Goal: Task Accomplishment & Management: Complete application form

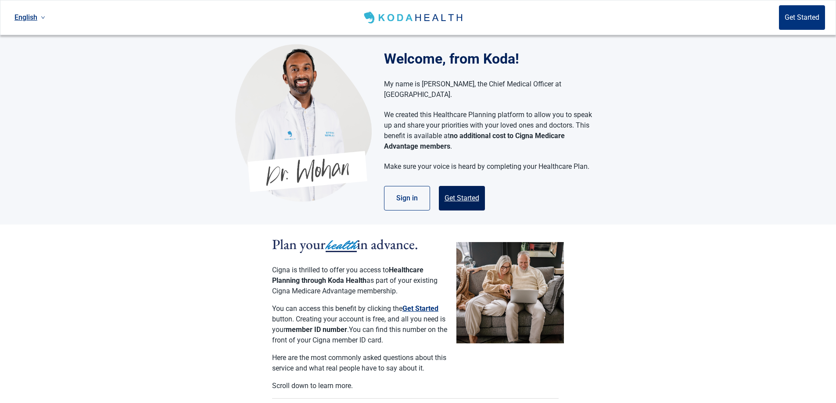
click at [467, 189] on button "Get Started" at bounding box center [462, 198] width 46 height 25
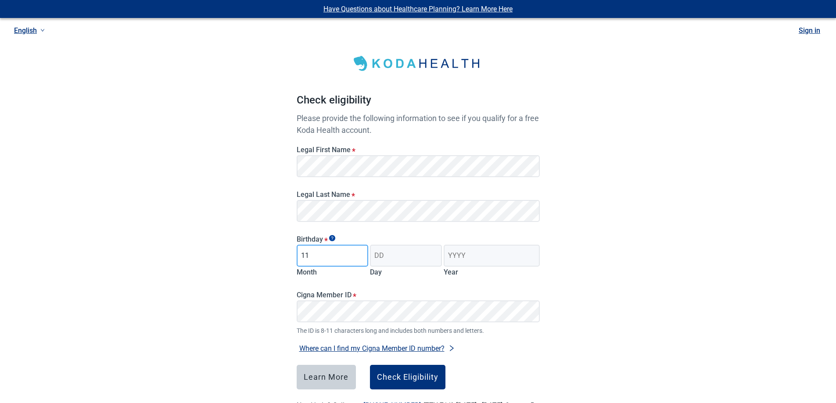
type input "11"
type input "16"
type input "1939"
click at [194, 287] on div "Have Questions about Healthcare Planning? Learn More Here English Sign in Check…" at bounding box center [418, 221] width 836 height 443
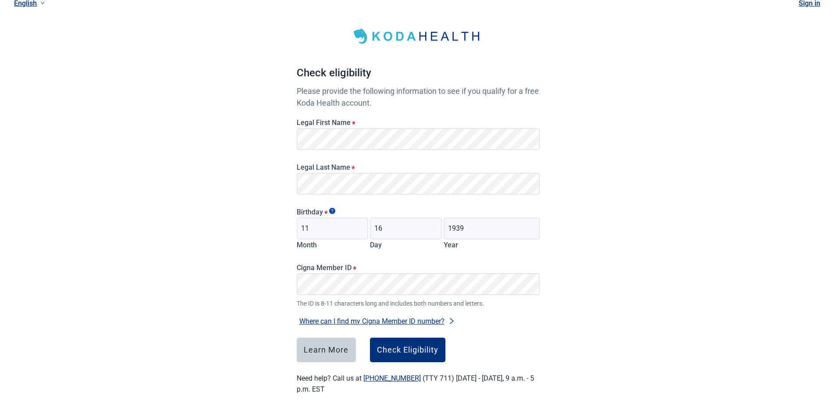
scroll to position [40, 0]
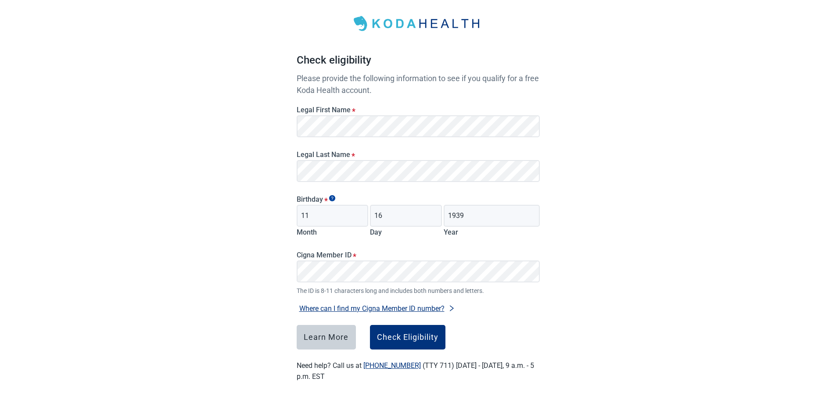
click at [350, 285] on div "Cigna Member ID * The ID is 8-11 characters long and includes both numbers and …" at bounding box center [418, 273] width 243 height 45
click at [382, 334] on div "Check Eligibility" at bounding box center [407, 337] width 61 height 9
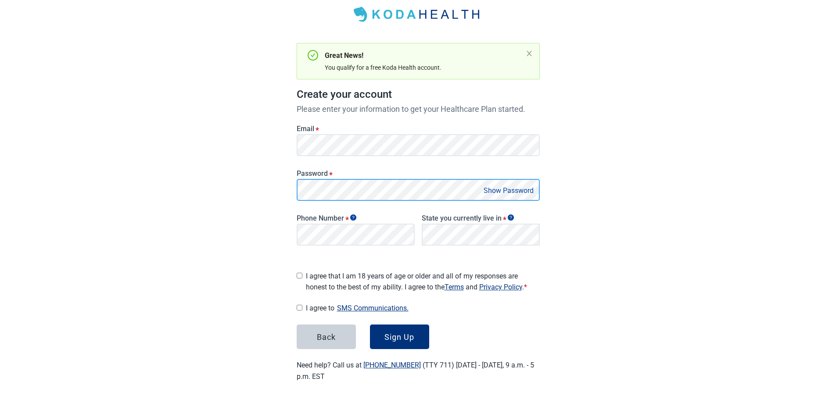
scroll to position [46, 0]
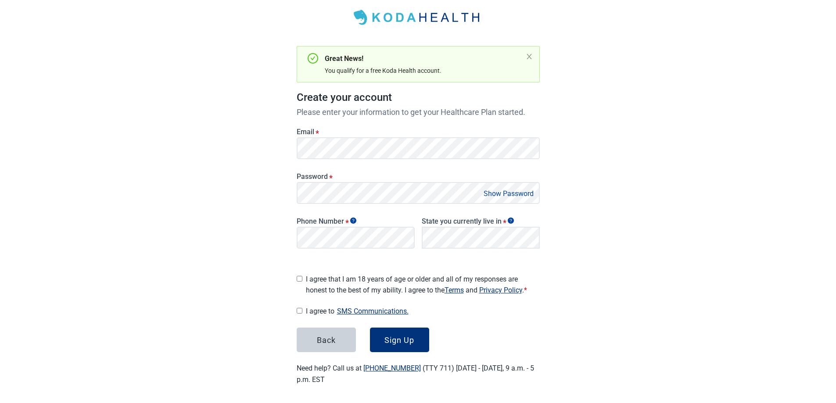
click at [497, 193] on button "Show Password" at bounding box center [508, 194] width 55 height 12
click at [616, 280] on div "Have Questions about Healthcare Planning? Learn More Here English Sign in Great…" at bounding box center [418, 180] width 836 height 453
click at [464, 258] on div "[US_STATE]" at bounding box center [481, 258] width 108 height 10
click at [301, 276] on input "I agree that I am 18 years of age or older and all of my responses are honest t…" at bounding box center [300, 279] width 6 height 6
checkbox input "true"
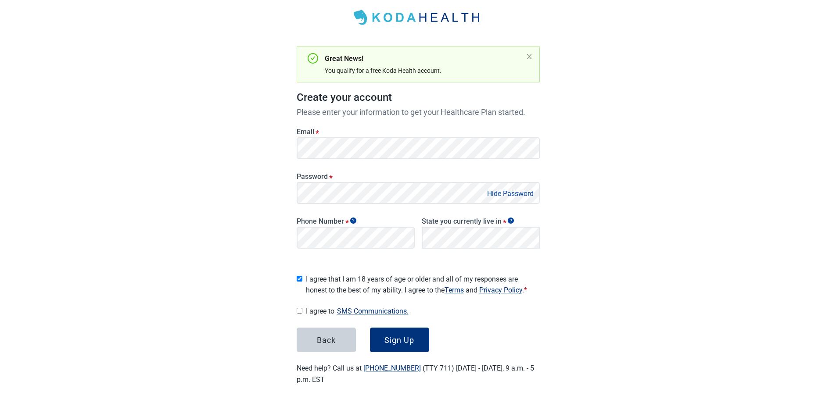
click at [300, 308] on input "I agree to SMS Communications." at bounding box center [300, 311] width 6 height 6
checkbox input "true"
click at [392, 336] on div "Sign Up" at bounding box center [399, 340] width 30 height 9
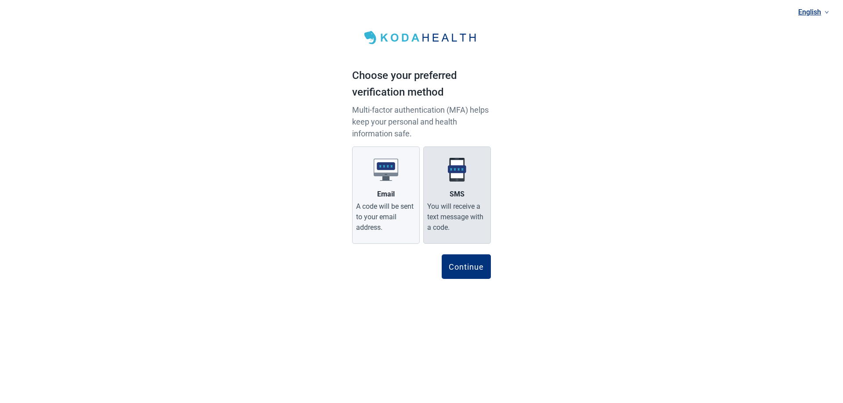
click at [443, 225] on div "You will receive a text message with a code." at bounding box center [457, 217] width 60 height 32
click at [0, 0] on input "SMS You will receive a text message with a code." at bounding box center [0, 0] width 0 height 0
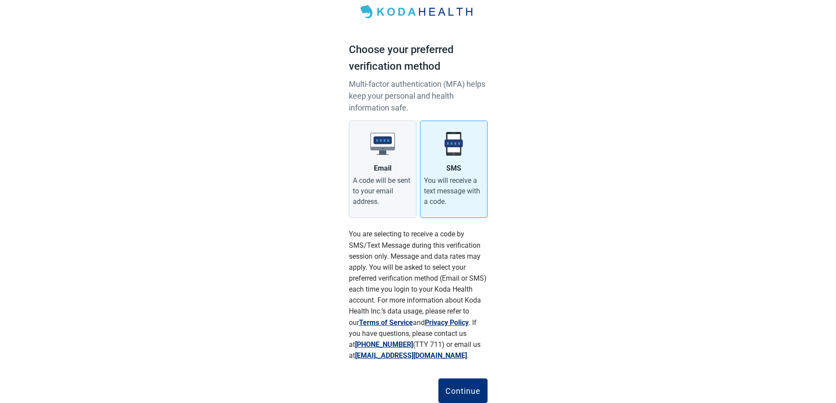
scroll to position [54, 0]
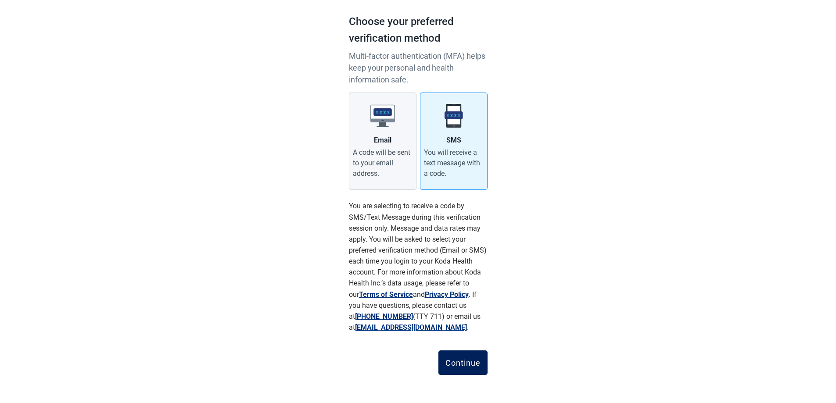
click at [477, 358] on button "Continue" at bounding box center [462, 363] width 49 height 25
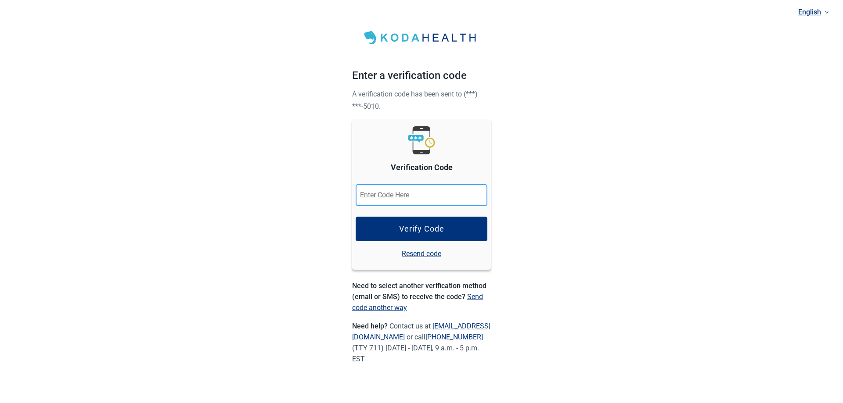
click at [426, 194] on input "Verification Code" at bounding box center [422, 195] width 132 height 22
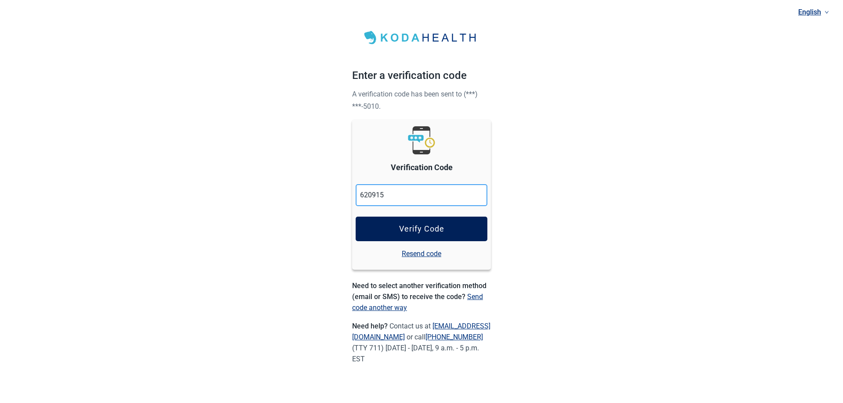
type input "620915"
click at [420, 225] on div "Verify Code" at bounding box center [421, 229] width 45 height 9
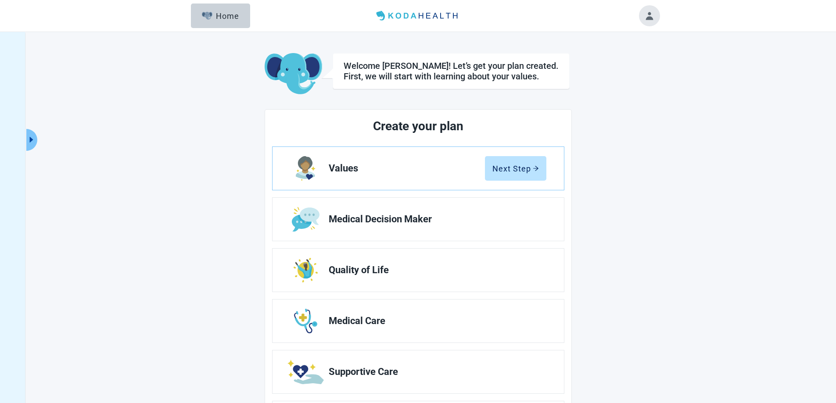
scroll to position [44, 0]
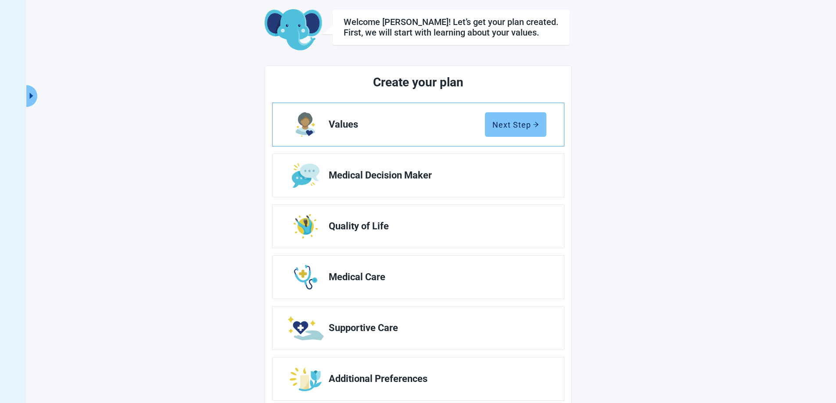
click at [539, 127] on button "Next Step" at bounding box center [515, 124] width 61 height 25
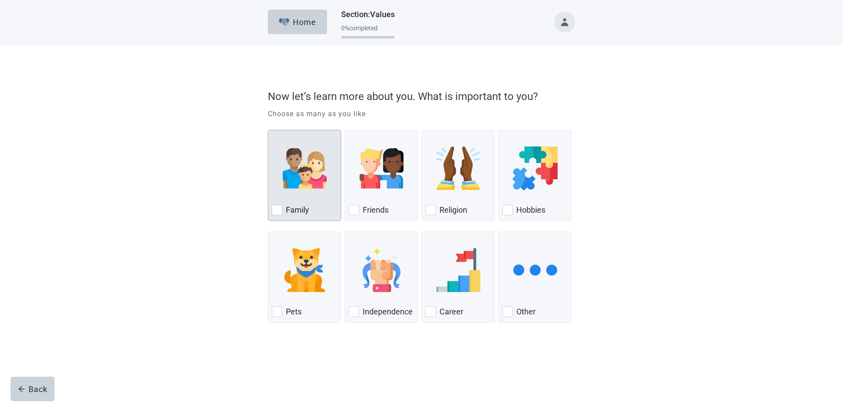
click at [284, 212] on div "Family" at bounding box center [304, 210] width 65 height 14
checkbox input "true"
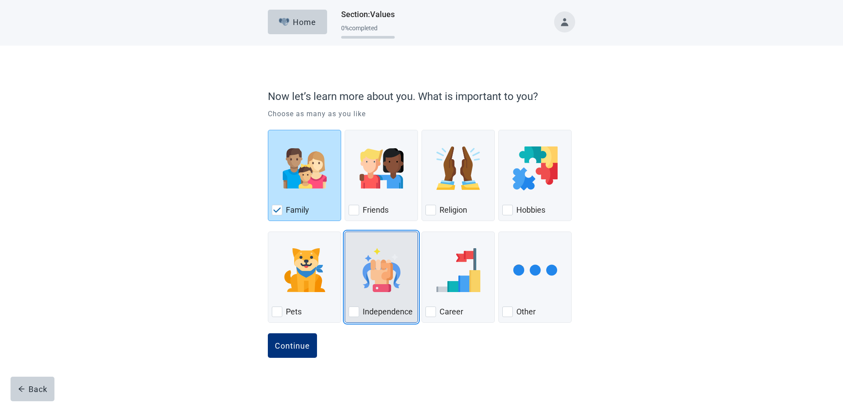
click at [354, 314] on div "Independence, checkbox, not checked" at bounding box center [353, 312] width 11 height 11
click at [345, 232] on input "Independence" at bounding box center [345, 232] width 0 height 0
checkbox input "true"
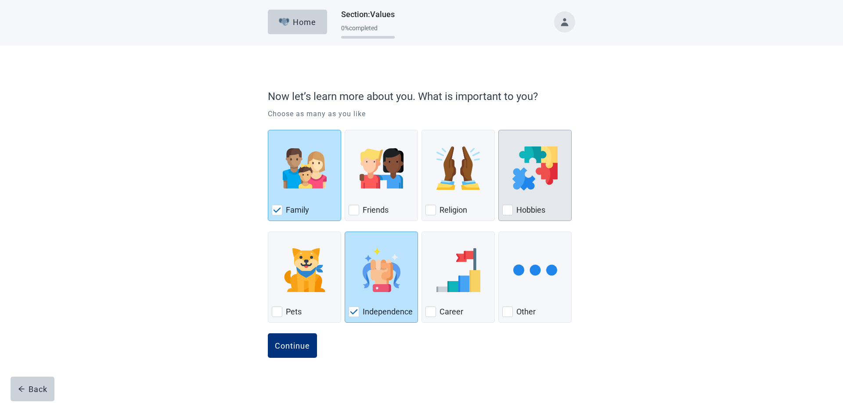
click at [511, 211] on div "Hobbies, checkbox, not checked" at bounding box center [507, 210] width 11 height 11
click at [499, 130] on input "Hobbies" at bounding box center [498, 130] width 0 height 0
checkbox input "true"
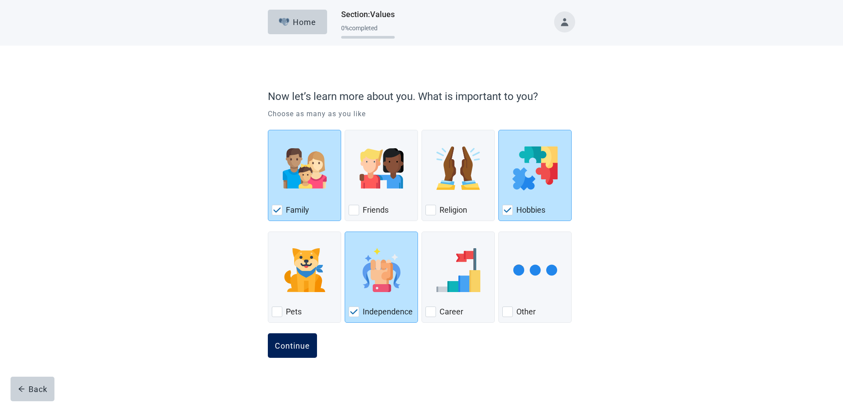
click at [302, 354] on button "Continue" at bounding box center [292, 346] width 49 height 25
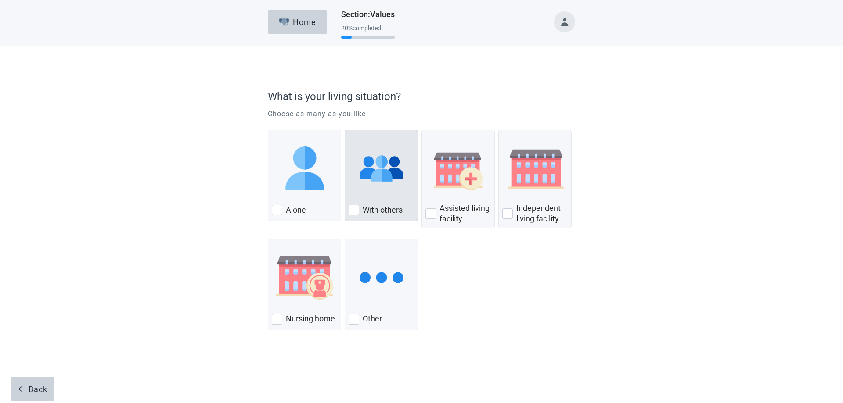
click at [356, 212] on div "With Others, checkbox, not checked" at bounding box center [353, 210] width 11 height 11
click at [345, 130] on input "With others" at bounding box center [345, 130] width 0 height 0
checkbox input "true"
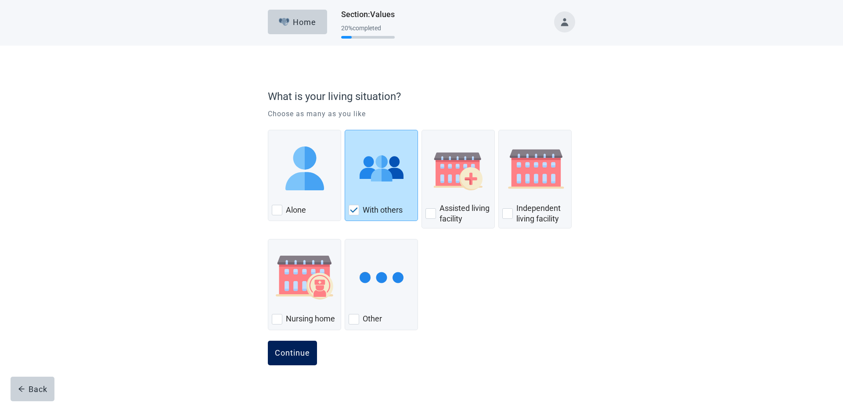
click at [303, 353] on div "Continue" at bounding box center [292, 353] width 35 height 9
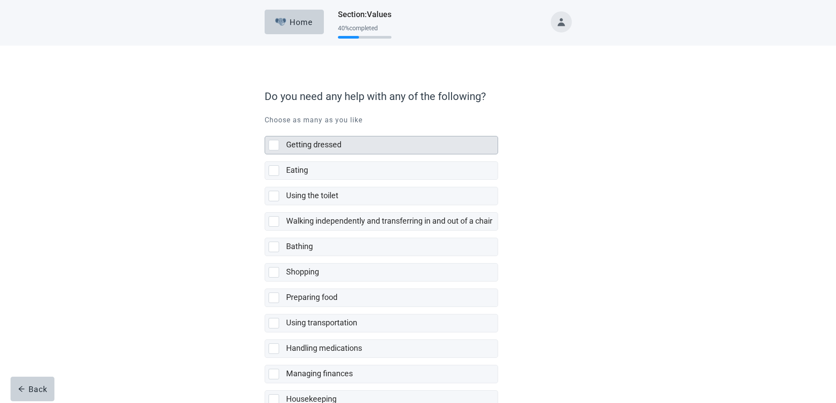
click at [277, 145] on div "Getting dressed, checkbox, not selected" at bounding box center [274, 145] width 11 height 11
click at [265, 129] on input "Getting dressed" at bounding box center [265, 129] width 0 height 0
checkbox input "true"
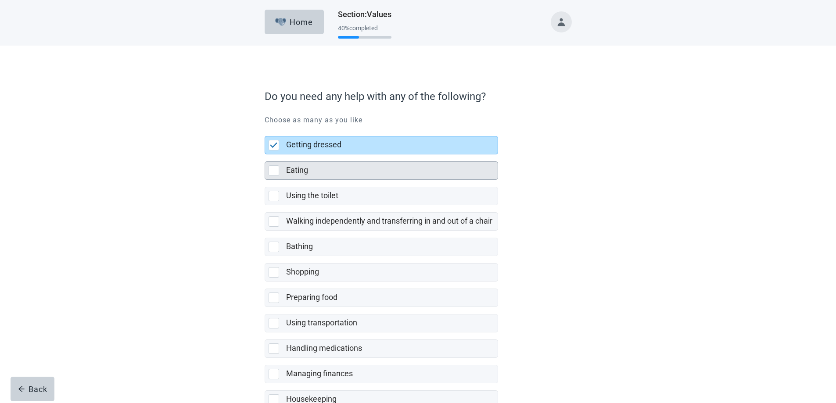
click at [272, 169] on div "Eating, checkbox, not selected" at bounding box center [274, 170] width 11 height 11
click at [265, 155] on input "Eating" at bounding box center [265, 154] width 0 height 0
checkbox input "true"
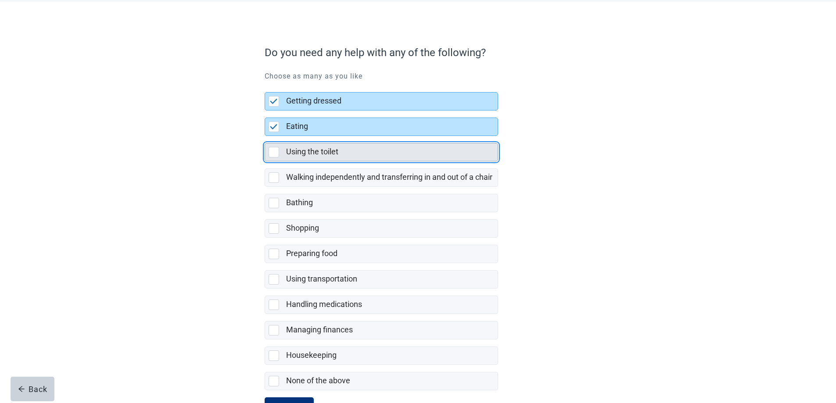
click at [271, 154] on div "Using the toilet, checkbox, not selected" at bounding box center [274, 152] width 11 height 11
click at [265, 136] on input "Using the toilet" at bounding box center [265, 136] width 0 height 0
checkbox input "true"
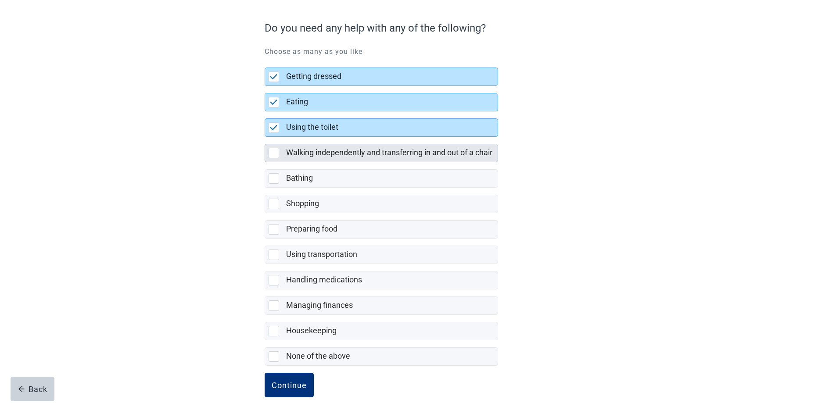
scroll to position [82, 0]
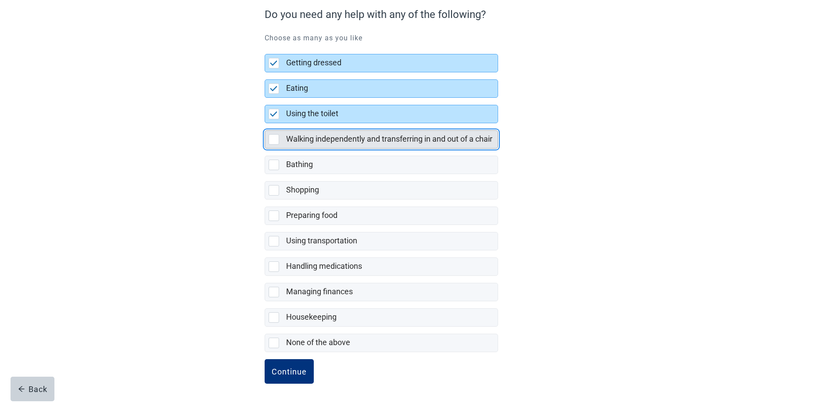
click at [271, 140] on div "Walking independently and transferring in and out of a chair, checkbox, not sel…" at bounding box center [274, 139] width 11 height 11
click at [265, 124] on input "Walking independently and transferring in and out of a chair" at bounding box center [265, 123] width 0 height 0
checkbox input "true"
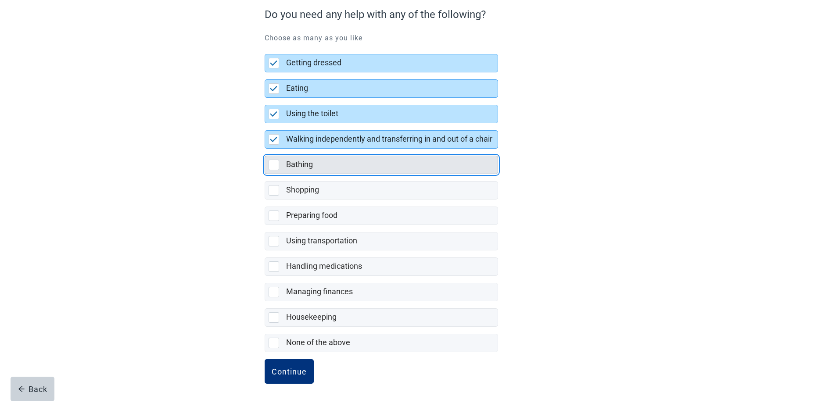
click at [272, 166] on div "Bathing, checkbox, not selected" at bounding box center [274, 165] width 11 height 11
click at [265, 149] on input "Bathing" at bounding box center [265, 149] width 0 height 0
checkbox input "true"
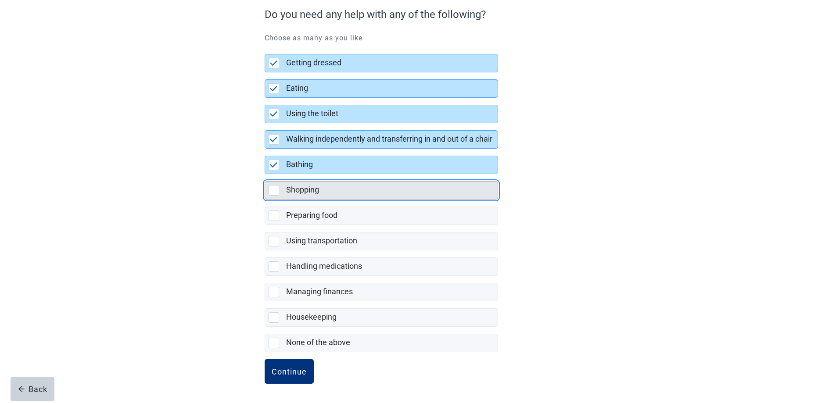
click at [272, 193] on div "Shopping, checkbox, not selected" at bounding box center [274, 190] width 11 height 11
click at [265, 175] on input "Shopping" at bounding box center [265, 174] width 0 height 0
checkbox input "true"
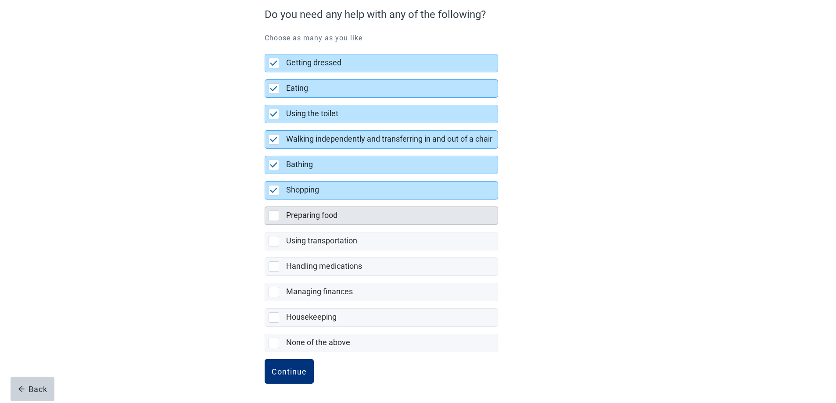
click at [272, 222] on div "Preparing food" at bounding box center [381, 216] width 233 height 18
click at [265, 200] on input "Preparing food" at bounding box center [265, 200] width 0 height 0
checkbox input "true"
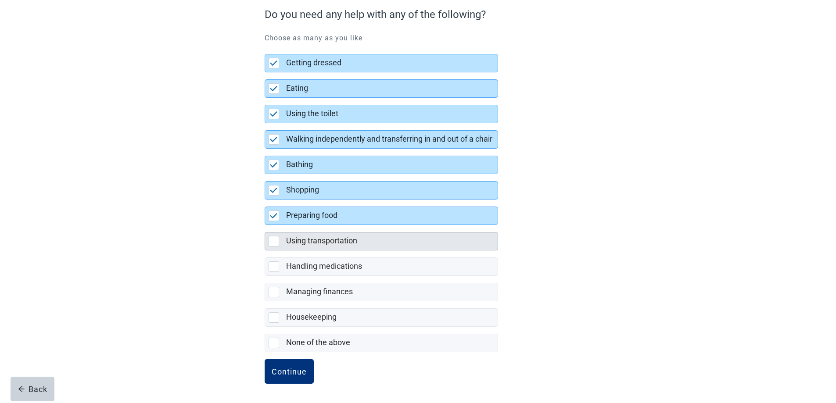
click at [275, 242] on div "Using transportation, checkbox, not selected" at bounding box center [274, 241] width 11 height 11
click at [265, 226] on input "Using transportation" at bounding box center [265, 225] width 0 height 0
checkbox input "true"
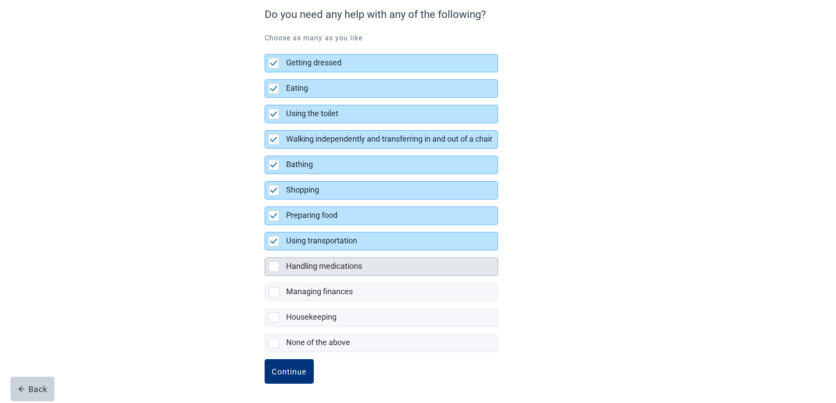
click at [275, 267] on div "Handling medications, checkbox, not selected" at bounding box center [274, 267] width 11 height 11
click at [265, 251] on input "Handling medications" at bounding box center [265, 251] width 0 height 0
checkbox input "true"
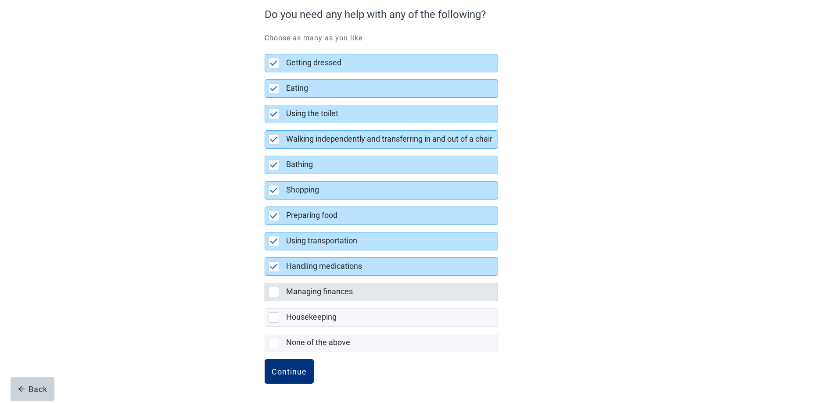
click at [276, 295] on div "Managing finances, checkbox, not selected" at bounding box center [274, 292] width 11 height 11
click at [265, 277] on input "Managing finances" at bounding box center [265, 276] width 0 height 0
checkbox input "true"
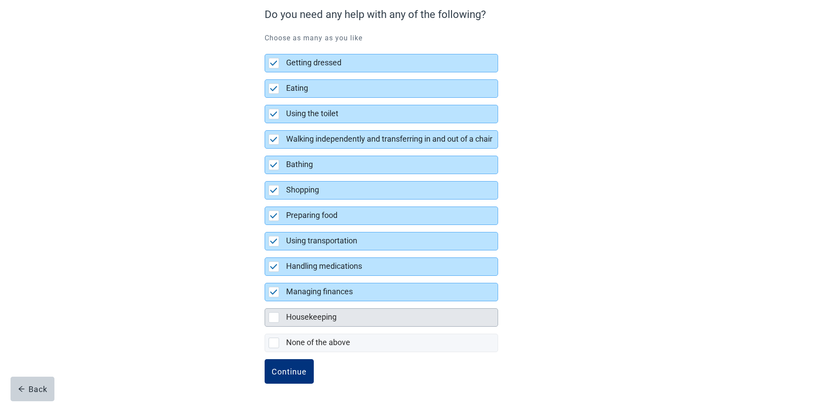
click at [275, 320] on div "Housekeeping, checkbox, not selected" at bounding box center [274, 317] width 11 height 11
click at [265, 302] on input "Housekeeping" at bounding box center [265, 302] width 0 height 0
checkbox input "true"
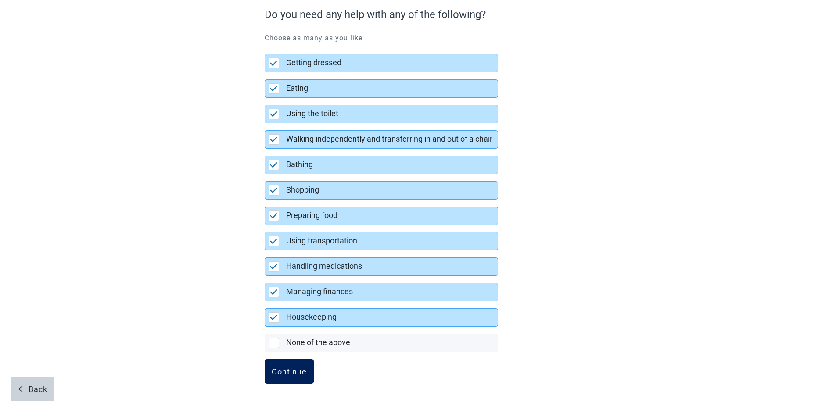
click at [294, 368] on div "Continue" at bounding box center [289, 371] width 35 height 9
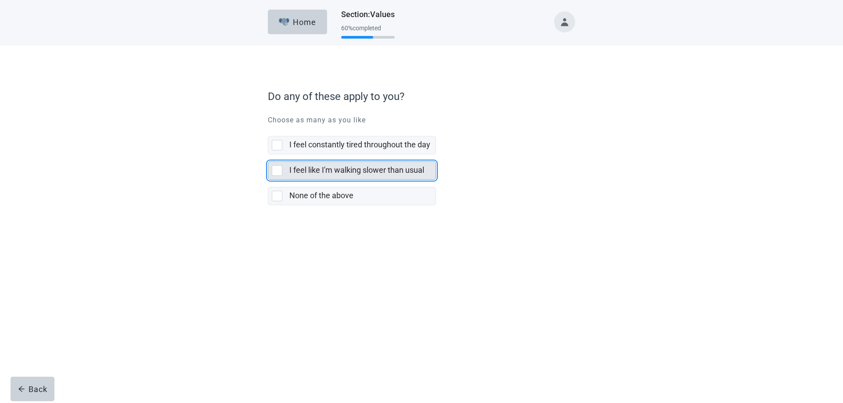
click at [277, 169] on div "I feel like I'm walking slower than usual, checkbox, not selected" at bounding box center [277, 170] width 11 height 11
click at [268, 155] on input "I feel like I'm walking slower than usual" at bounding box center [268, 154] width 0 height 0
checkbox input "true"
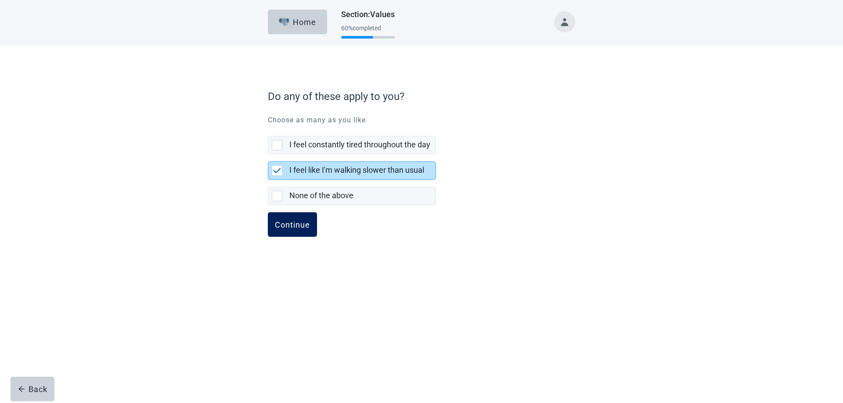
click at [307, 228] on div "Continue" at bounding box center [292, 224] width 35 height 9
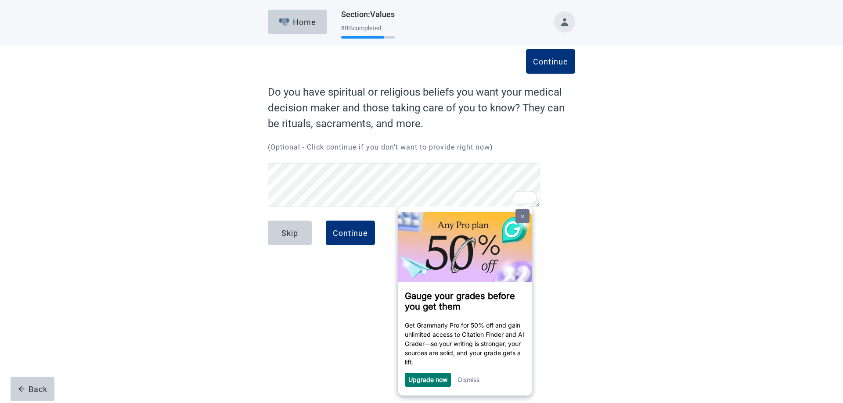
click at [524, 219] on link at bounding box center [522, 216] width 14 height 14
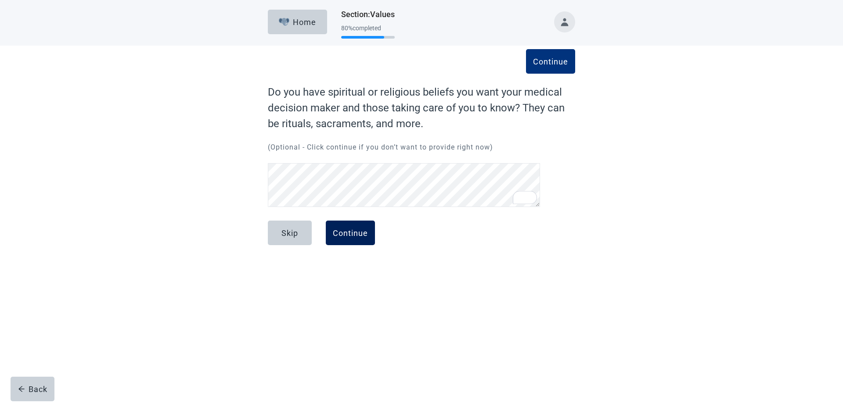
click at [346, 230] on div "Continue" at bounding box center [350, 233] width 35 height 9
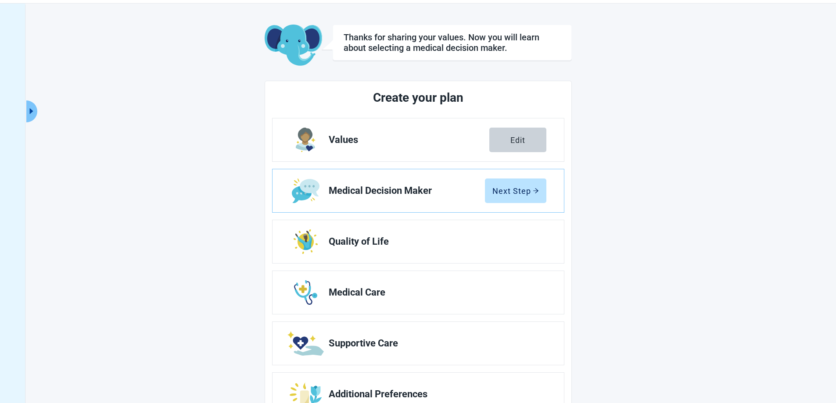
scroll to position [44, 0]
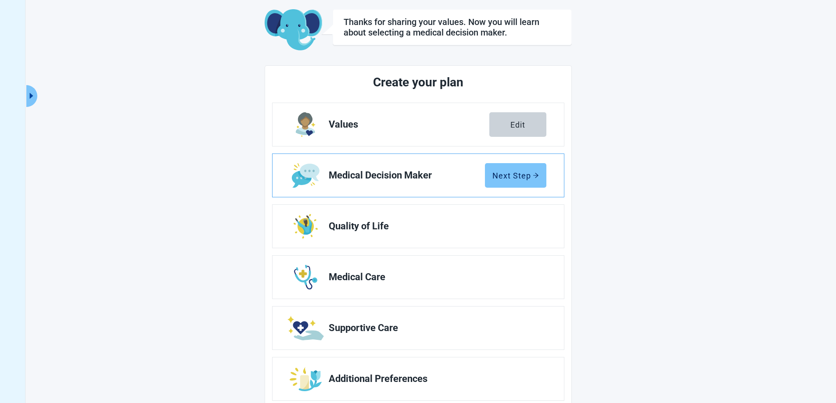
click at [508, 178] on div "Next Step" at bounding box center [515, 175] width 47 height 9
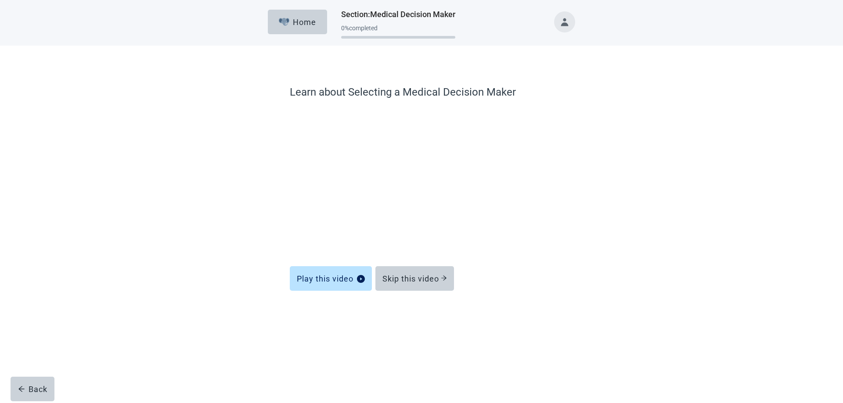
click at [538, 337] on div "Main content" at bounding box center [421, 317] width 263 height 44
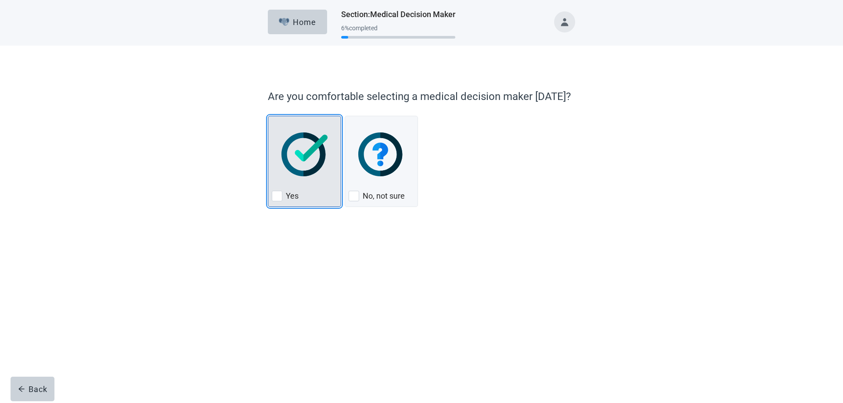
click at [275, 197] on div "Yes, checkbox, not checked" at bounding box center [277, 196] width 11 height 11
click at [268, 116] on input "Yes" at bounding box center [268, 116] width 0 height 0
checkbox input "true"
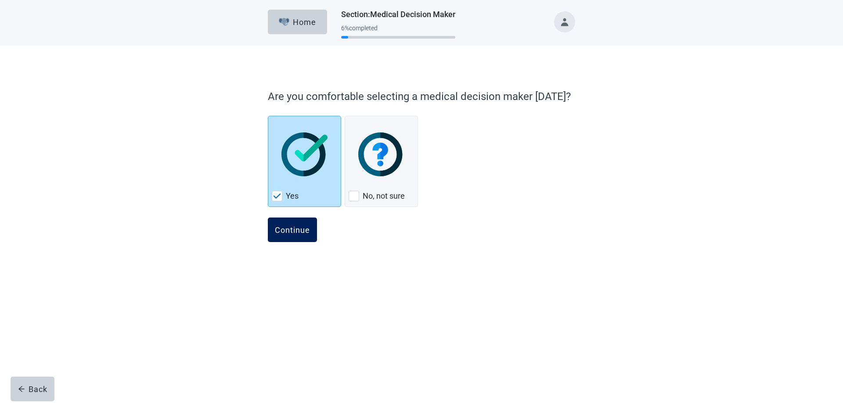
click at [288, 233] on div "Continue" at bounding box center [292, 230] width 35 height 9
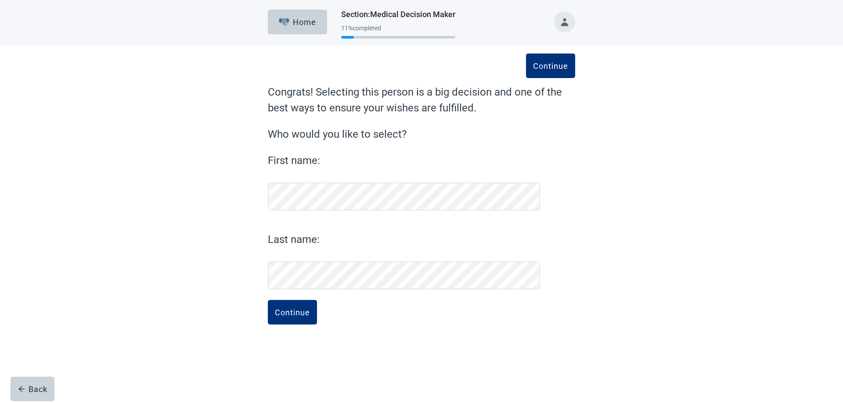
click at [232, 243] on div "Continue Congrats! Selecting this person is a big decision and one of the best …" at bounding box center [421, 195] width 758 height 298
click at [281, 312] on div "Continue" at bounding box center [292, 312] width 35 height 9
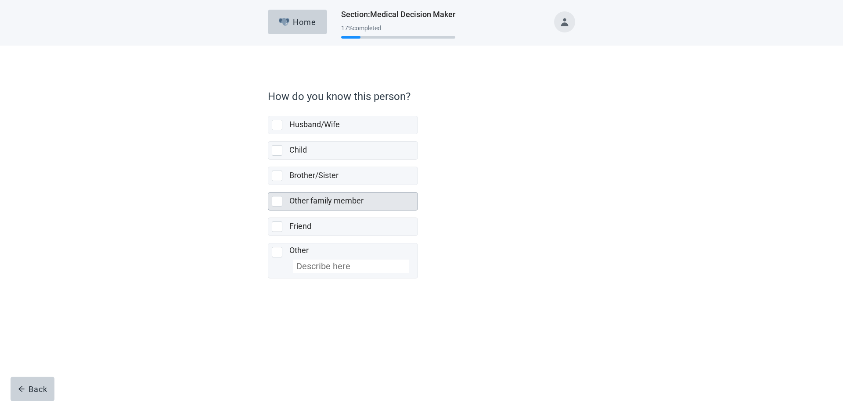
click at [276, 198] on div "Other family member, checkbox, not selected" at bounding box center [277, 201] width 11 height 11
click at [268, 186] on input "Other family member" at bounding box center [268, 185] width 0 height 0
checkbox input "true"
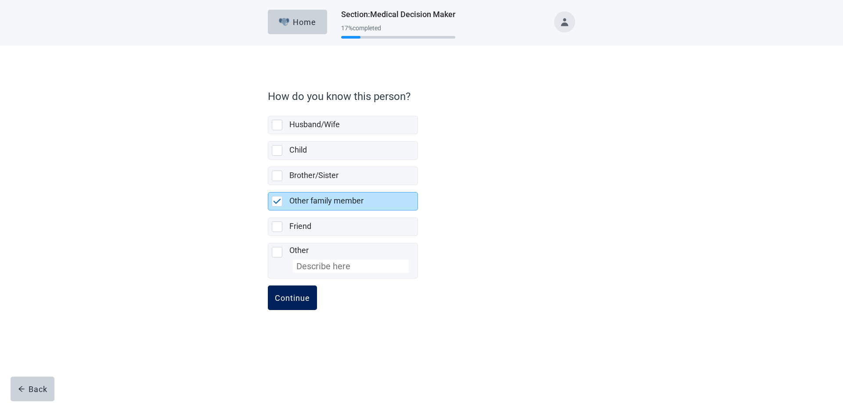
click at [297, 302] on div "Continue" at bounding box center [292, 298] width 35 height 9
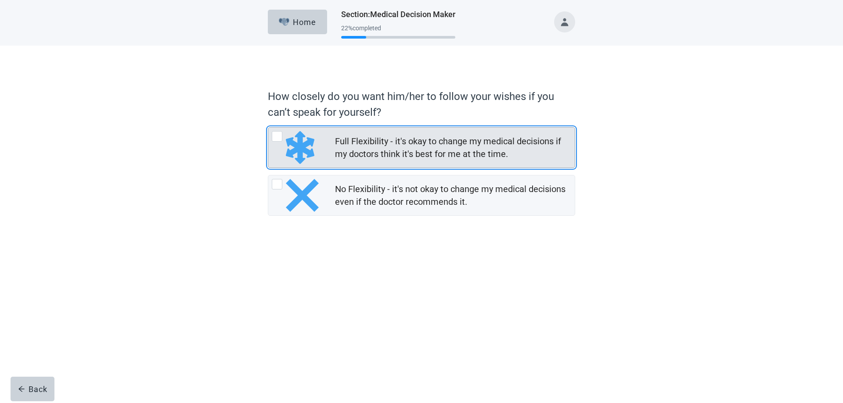
click at [276, 137] on div "Full Flexibility - it's okay to change my medical decisions if my doctors think…" at bounding box center [277, 136] width 11 height 11
click at [268, 128] on input "Full Flexibility - it's okay to change my medical decisions if my doctors think…" at bounding box center [268, 127] width 0 height 0
radio input "true"
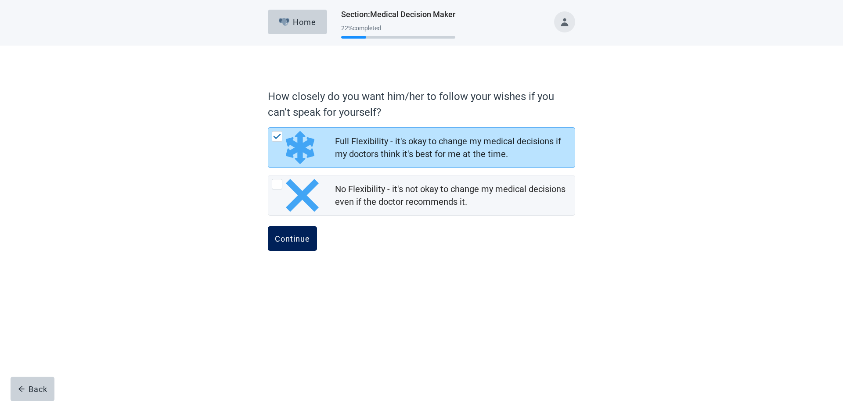
click at [284, 240] on div "Continue" at bounding box center [292, 238] width 35 height 9
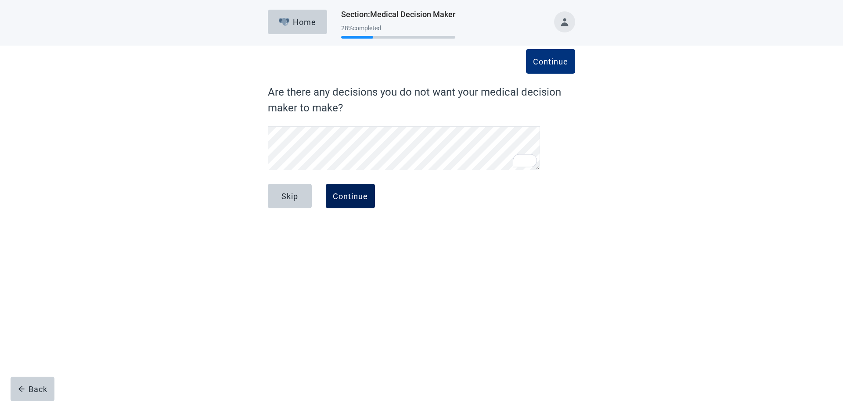
click at [340, 195] on div "Continue" at bounding box center [350, 196] width 35 height 9
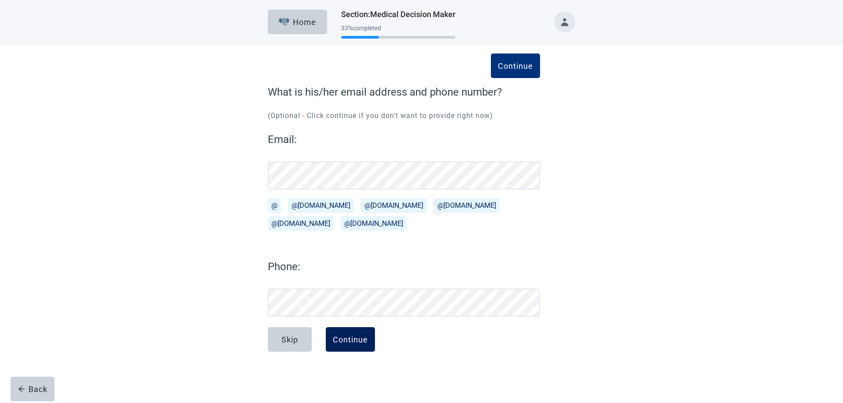
click at [350, 343] on div "Continue" at bounding box center [350, 339] width 35 height 9
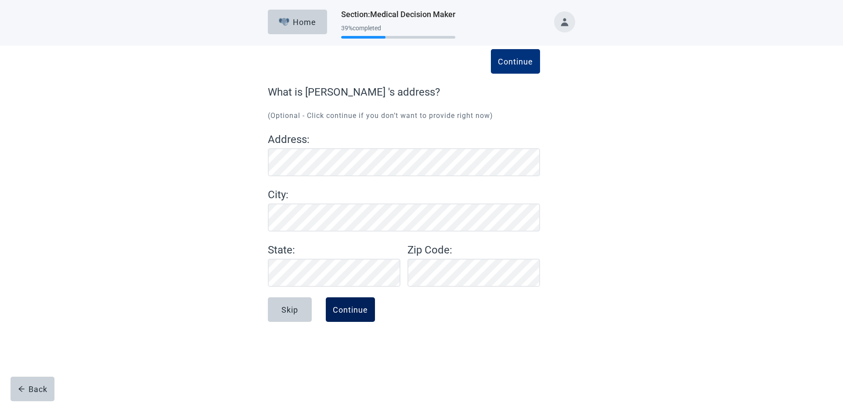
click at [349, 311] on div "Continue" at bounding box center [350, 309] width 35 height 9
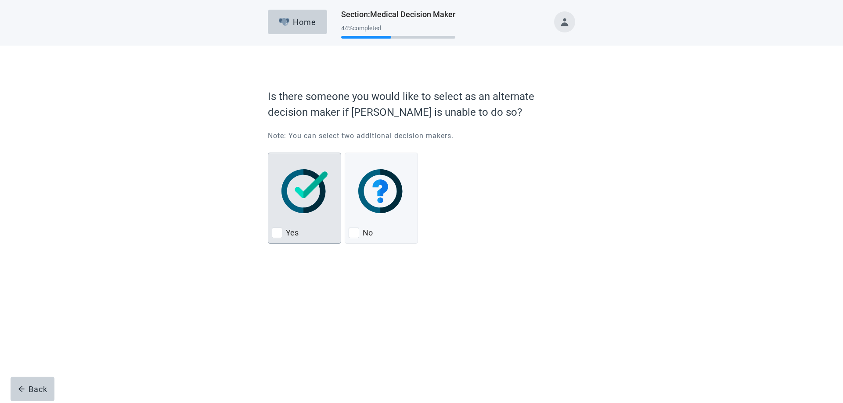
click at [277, 231] on div "Yes, checkbox, not checked" at bounding box center [277, 233] width 11 height 11
click at [268, 153] on input "Yes" at bounding box center [268, 153] width 0 height 0
checkbox input "true"
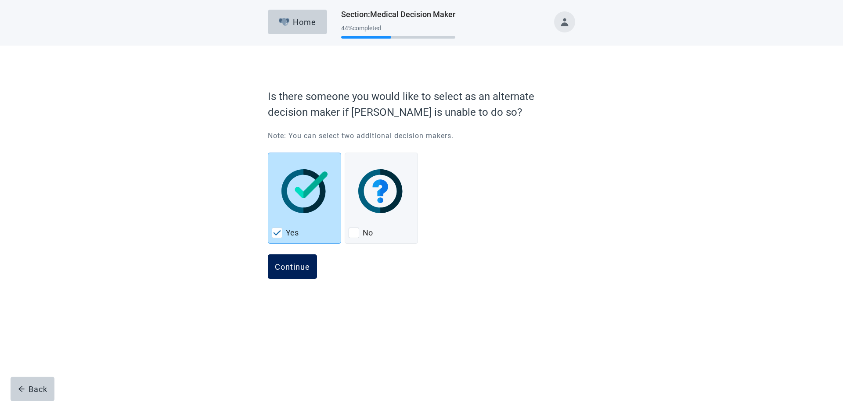
click at [298, 262] on div "Continue" at bounding box center [292, 266] width 35 height 9
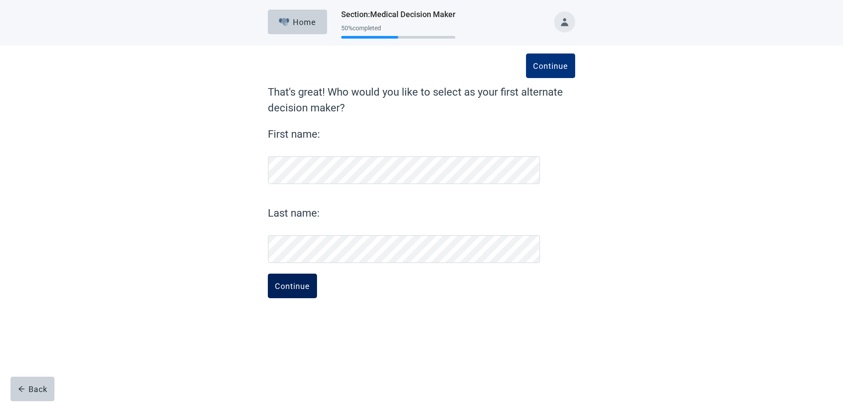
click at [286, 287] on div "Continue" at bounding box center [292, 286] width 35 height 9
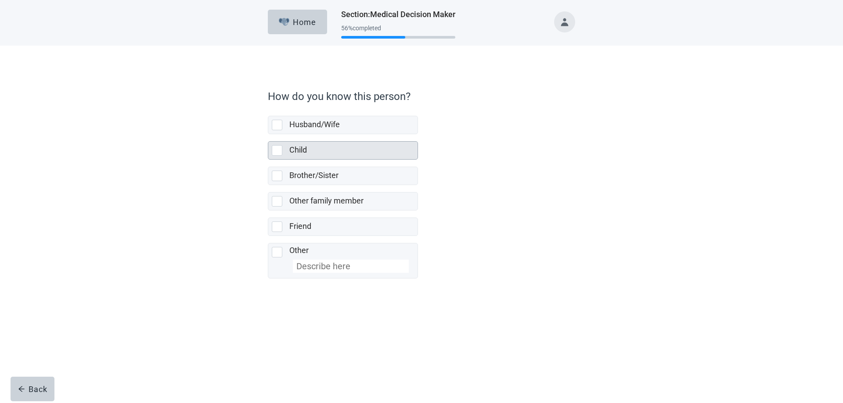
click at [279, 150] on div "Child, checkbox, not selected" at bounding box center [277, 150] width 11 height 11
click at [268, 135] on input "Child" at bounding box center [268, 134] width 0 height 0
checkbox input "true"
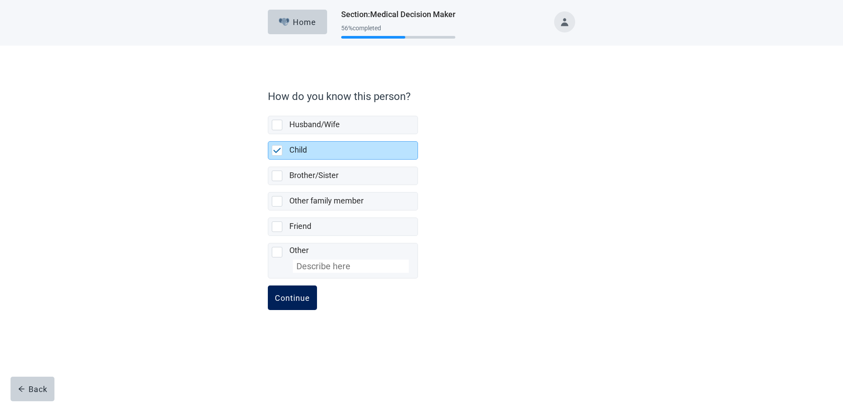
click at [295, 302] on div "Continue" at bounding box center [292, 298] width 35 height 9
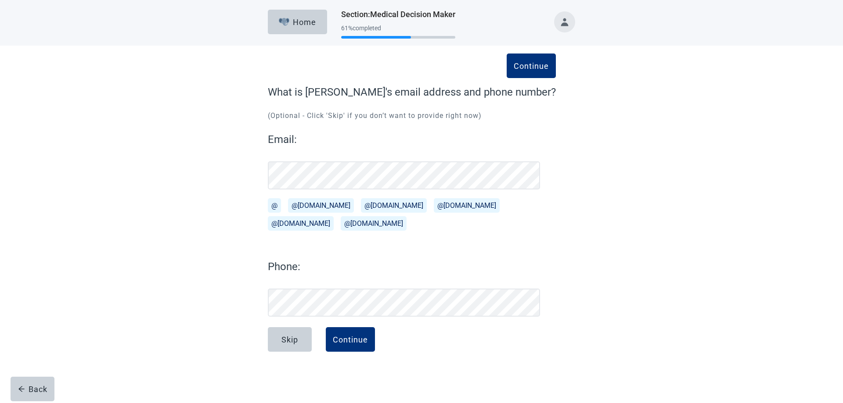
click at [437, 370] on div "Skip Continue" at bounding box center [412, 349] width 288 height 44
click at [362, 333] on button "Continue" at bounding box center [350, 339] width 49 height 25
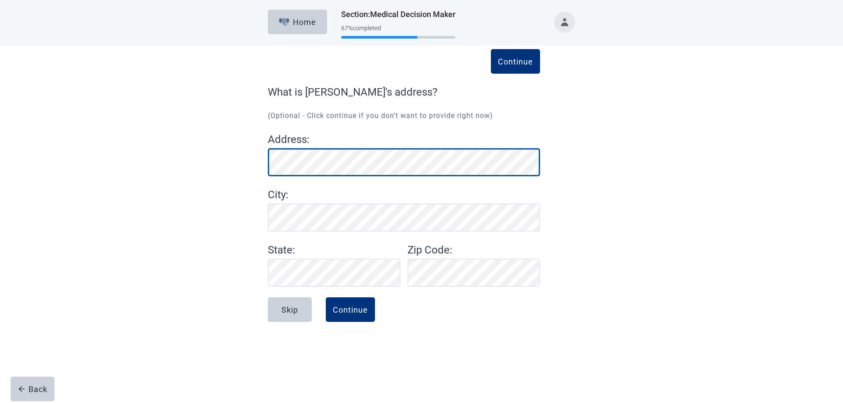
click at [237, 167] on div "Continue What is [PERSON_NAME]'s address? (Optional - Click continue if you don…" at bounding box center [421, 194] width 758 height 296
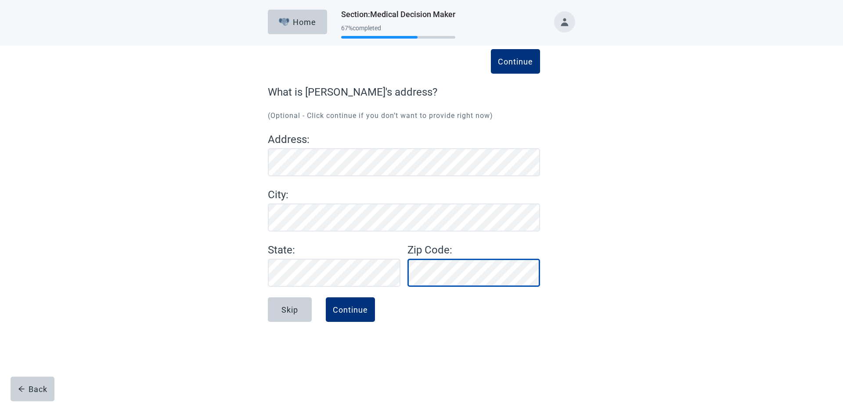
click at [341, 262] on div "State : Zip Code :" at bounding box center [403, 264] width 279 height 45
click at [343, 314] on div "Continue" at bounding box center [350, 309] width 35 height 9
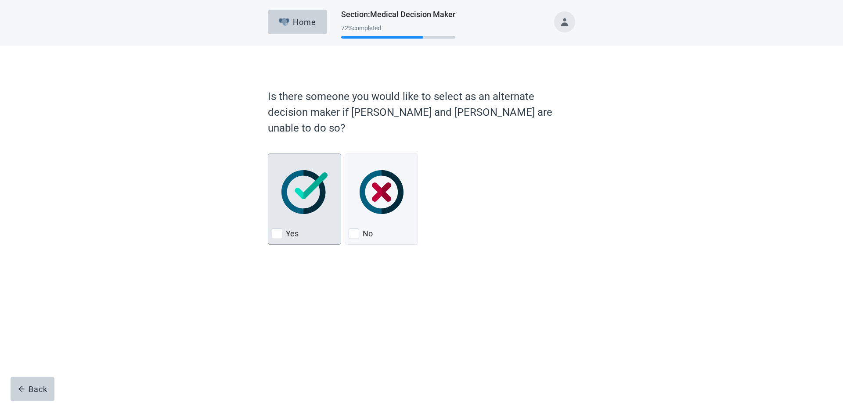
click at [272, 229] on div "Yes, checkbox, not checked" at bounding box center [277, 234] width 11 height 11
click at [268, 154] on input "Yes" at bounding box center [268, 154] width 0 height 0
checkbox input "true"
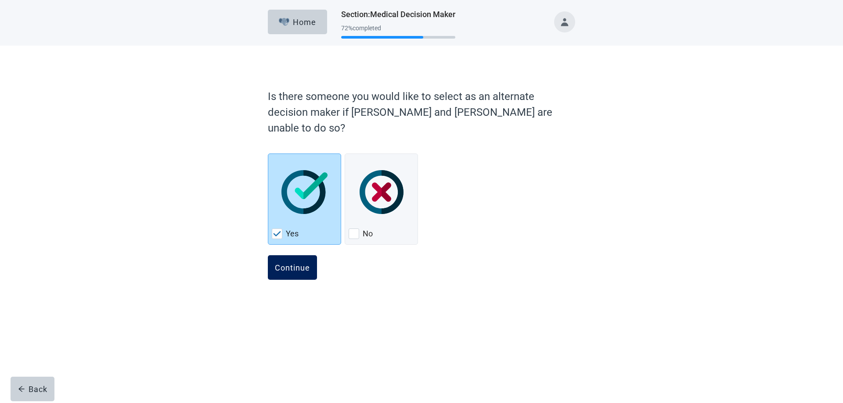
click at [293, 263] on div "Continue" at bounding box center [292, 267] width 35 height 9
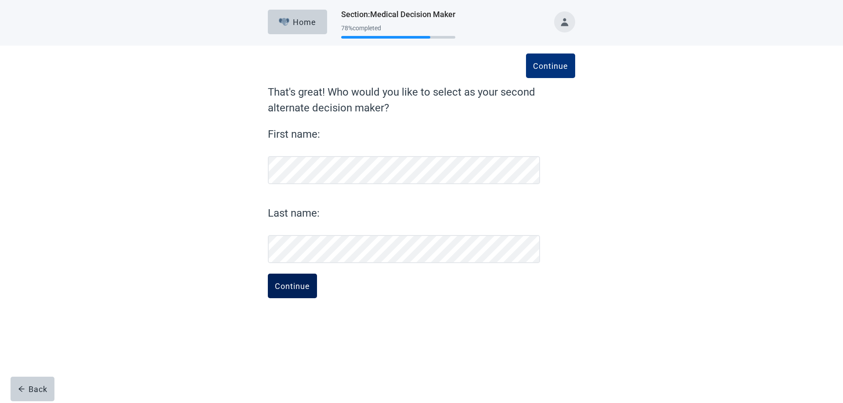
click at [293, 280] on button "Continue" at bounding box center [292, 286] width 49 height 25
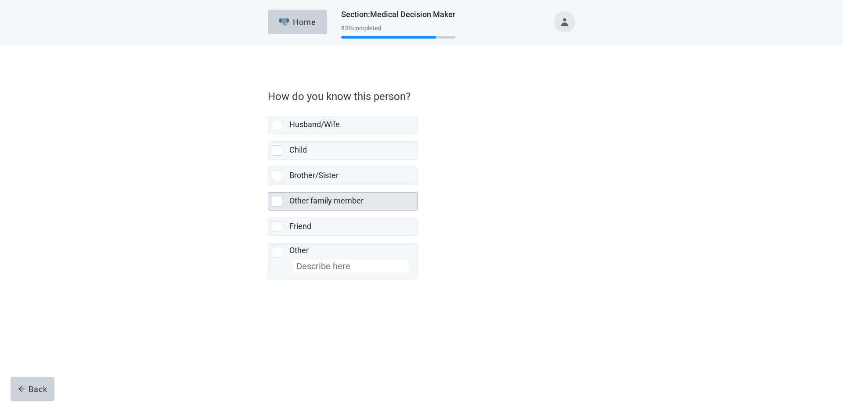
click at [279, 206] on div "Other family member, checkbox, not selected" at bounding box center [277, 201] width 11 height 11
click at [268, 186] on input "Other family member" at bounding box center [268, 185] width 0 height 0
checkbox input "true"
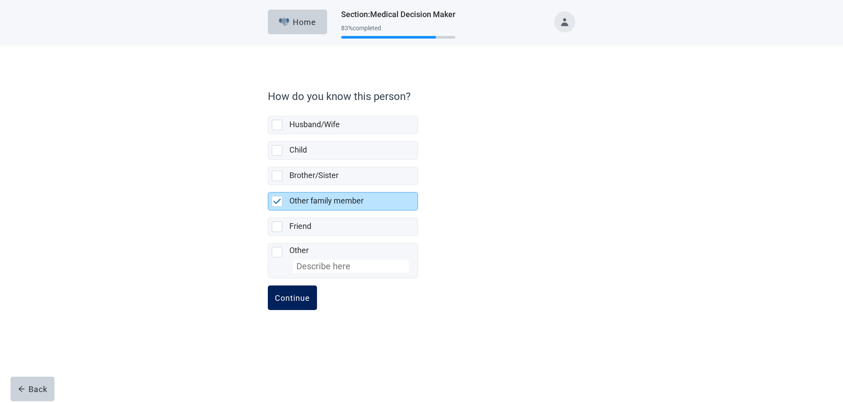
click at [290, 295] on div "Continue" at bounding box center [292, 298] width 35 height 9
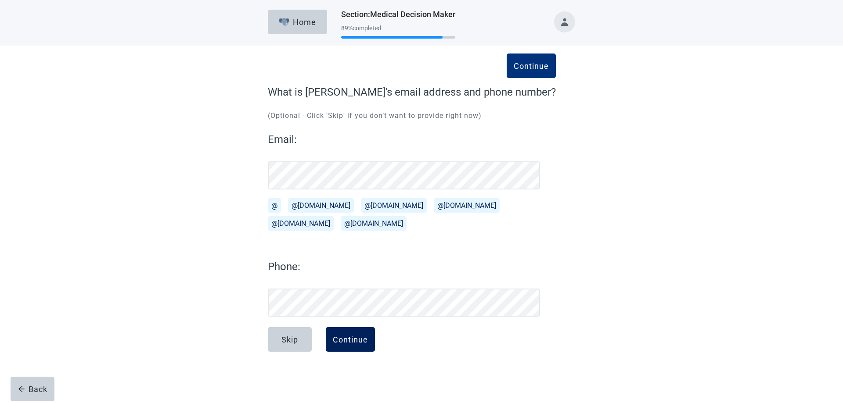
click at [341, 337] on div "Continue" at bounding box center [350, 339] width 35 height 9
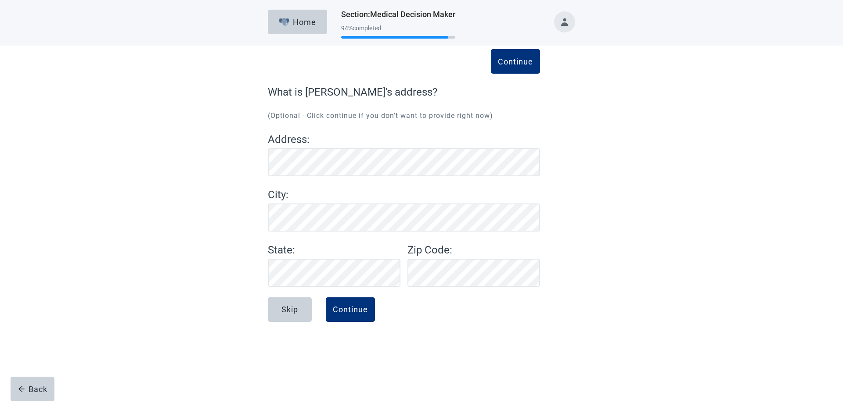
click at [703, 269] on div "Continue What is [PERSON_NAME]'s address? (Optional - Click continue if you don…" at bounding box center [421, 194] width 758 height 296
click at [412, 348] on div "Home Section : Medical Decision Maker 94 % completed Continue What is [PERSON_N…" at bounding box center [421, 201] width 843 height 403
click at [357, 320] on button "Continue" at bounding box center [350, 310] width 49 height 25
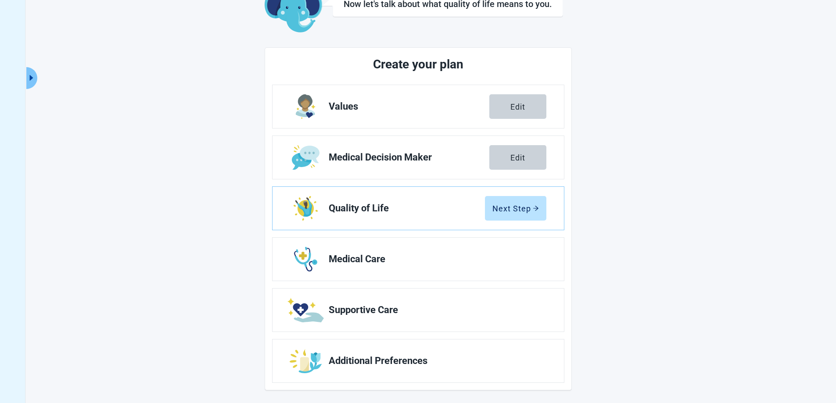
scroll to position [63, 0]
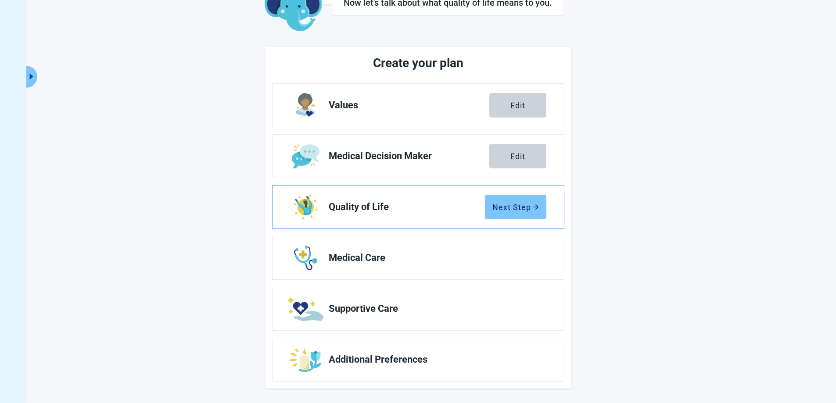
click at [527, 211] on div "Next Step" at bounding box center [515, 207] width 47 height 9
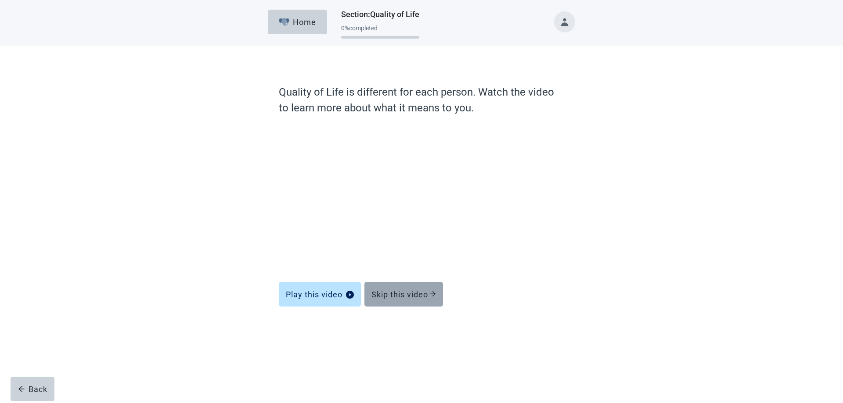
click at [433, 299] on button "Skip this video" at bounding box center [403, 294] width 79 height 25
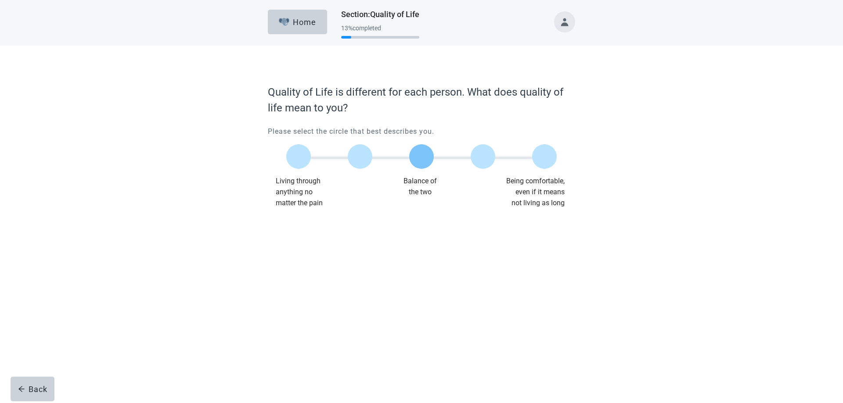
click at [425, 159] on label "Main content" at bounding box center [421, 156] width 25 height 25
click at [421, 157] on input "Quality of life scale: 50 out of 100. Balance of the two" at bounding box center [421, 157] width 0 height 0
click at [301, 236] on button "Continue" at bounding box center [292, 226] width 49 height 25
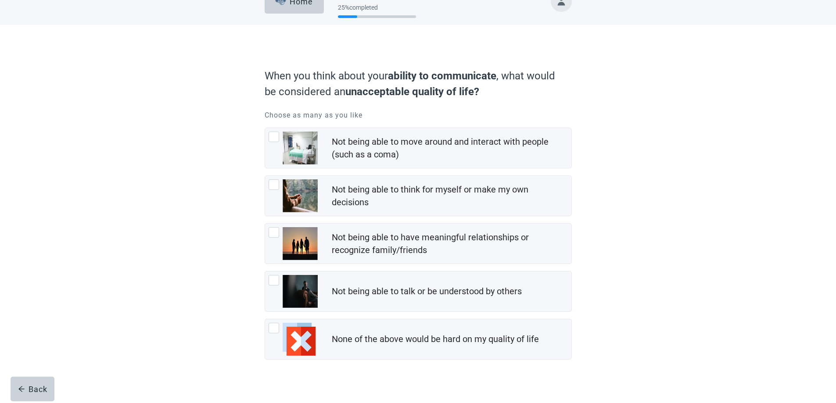
scroll to position [32, 0]
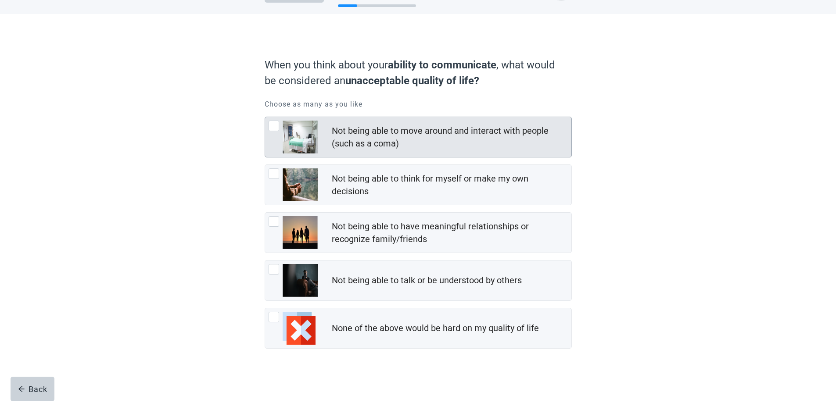
click at [278, 127] on div "Not being able to move around and interact with people (such as a coma), checkb…" at bounding box center [274, 126] width 11 height 11
click at [265, 117] on input "Not being able to move around and interact with people (such as a coma)" at bounding box center [265, 117] width 0 height 0
checkbox input "true"
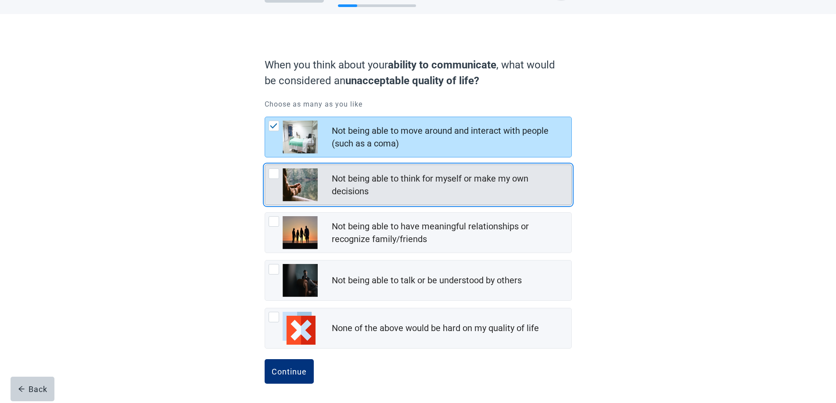
click at [269, 176] on div "Not being able to think for myself or make my own decisions, checkbox, not chec…" at bounding box center [274, 174] width 11 height 11
click at [265, 165] on input "Not being able to think for myself or make my own decisions" at bounding box center [265, 165] width 0 height 0
checkbox input "true"
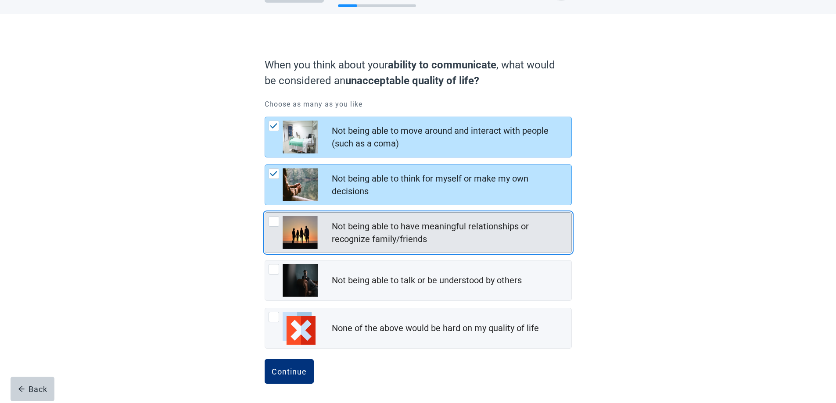
click at [277, 224] on div "Not being able to have meaningful relationships or recognize family/friends, ch…" at bounding box center [274, 221] width 11 height 11
click at [265, 213] on input "Not being able to have meaningful relationships or recognize family/friends" at bounding box center [265, 212] width 0 height 0
checkbox input "true"
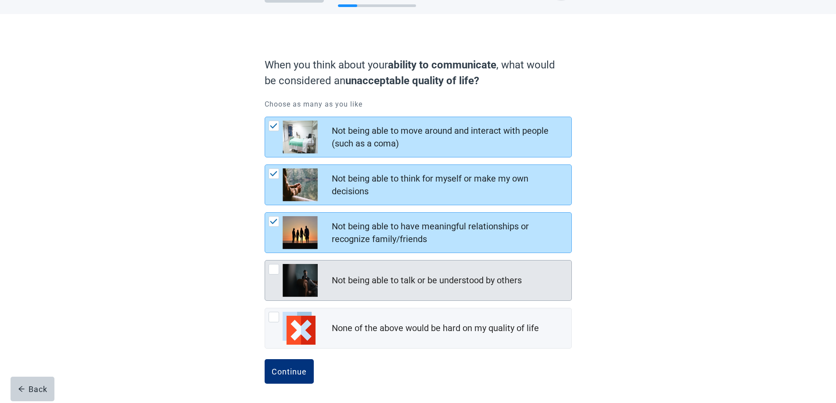
click at [275, 264] on div "Not being able to talk or be understood by others" at bounding box center [418, 281] width 306 height 40
click at [265, 261] on input "Not being able to talk or be understood by others" at bounding box center [265, 260] width 0 height 0
checkbox input "true"
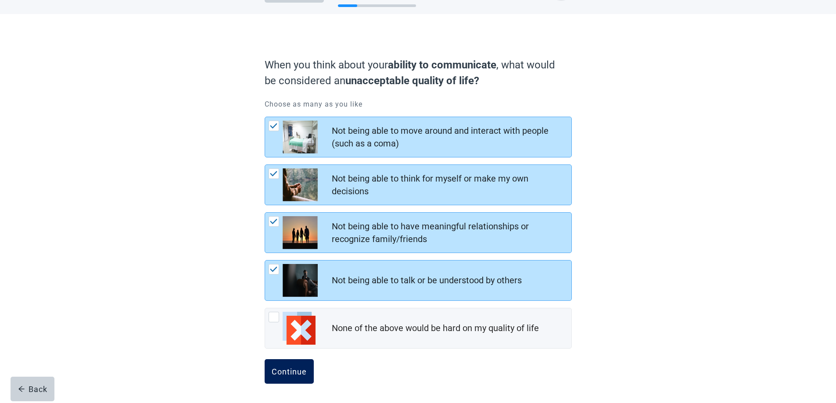
click at [289, 375] on div "Continue" at bounding box center [289, 371] width 35 height 9
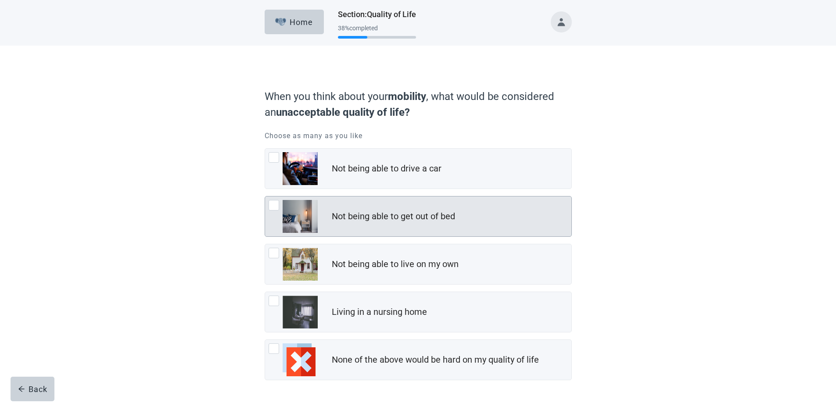
click at [274, 205] on div "Not being able to get out of bed, checkbox, not checked" at bounding box center [274, 205] width 11 height 11
click at [265, 197] on input "Not being able to get out of bed" at bounding box center [265, 196] width 0 height 0
checkbox input "true"
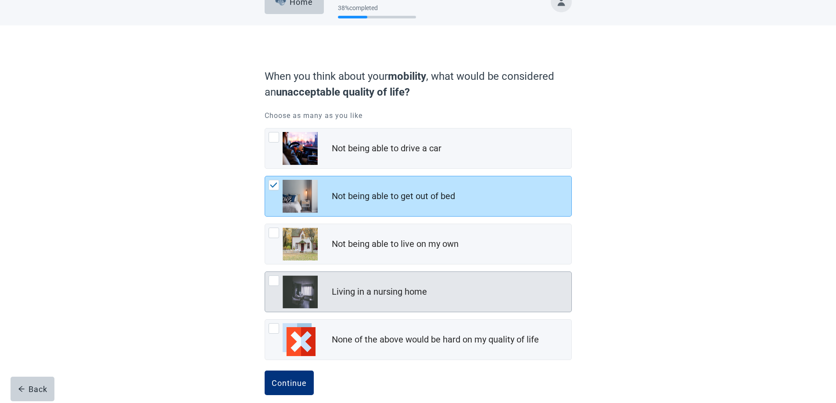
scroll to position [32, 0]
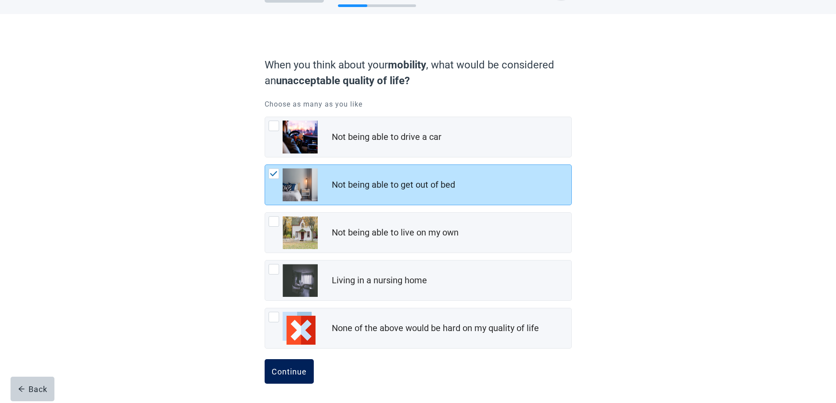
click at [298, 374] on div "Continue" at bounding box center [289, 371] width 35 height 9
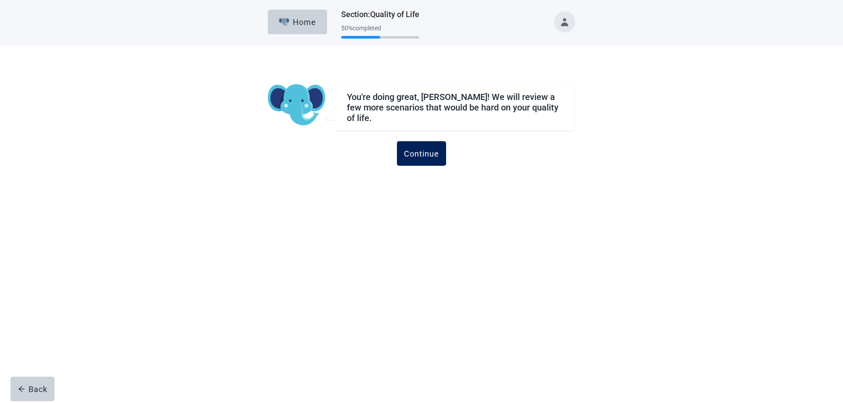
click at [425, 155] on button "Continue" at bounding box center [421, 153] width 49 height 25
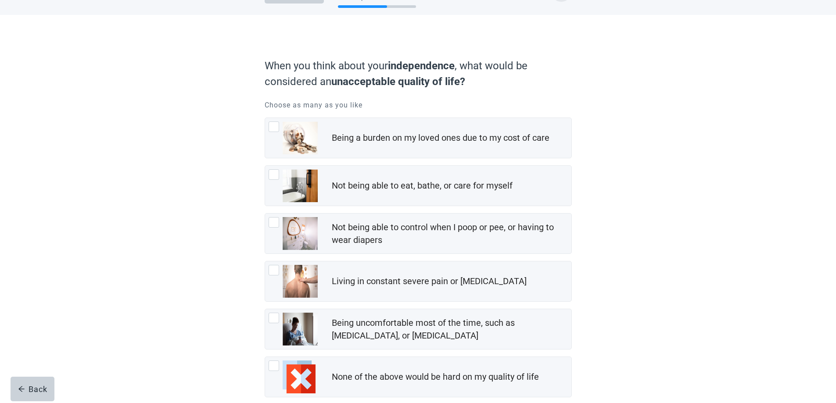
scroll to position [44, 0]
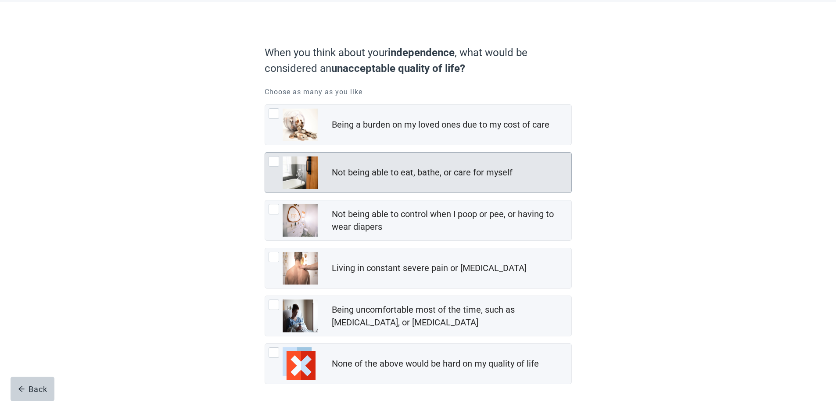
click at [268, 163] on div "Not being able to eat, bathe, or care for myself" at bounding box center [418, 173] width 306 height 40
click at [265, 153] on input "Not being able to eat, bathe, or care for myself" at bounding box center [265, 152] width 0 height 0
checkbox input "true"
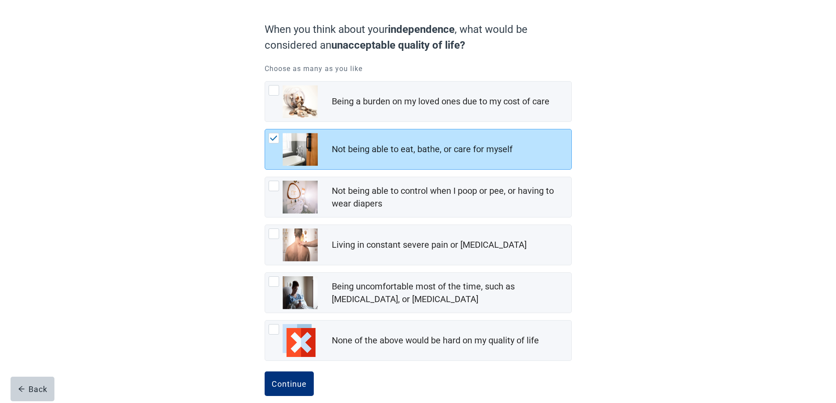
scroll to position [79, 0]
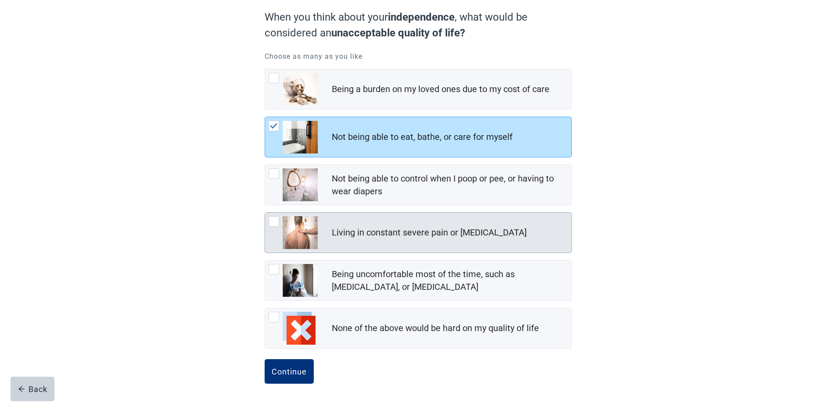
click at [271, 224] on div "Living in constant severe pain or shortness of breath, checkbox, not checked" at bounding box center [274, 221] width 11 height 11
click at [265, 213] on input "Living in constant severe pain or [MEDICAL_DATA]" at bounding box center [265, 212] width 0 height 0
checkbox input "true"
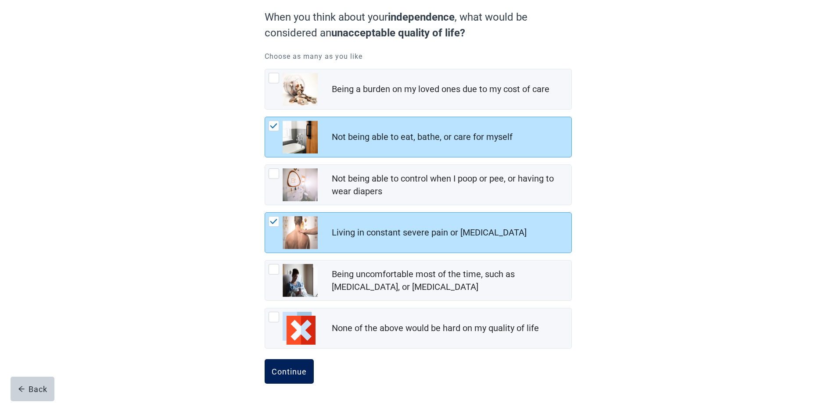
click at [298, 375] on div "Continue" at bounding box center [289, 371] width 35 height 9
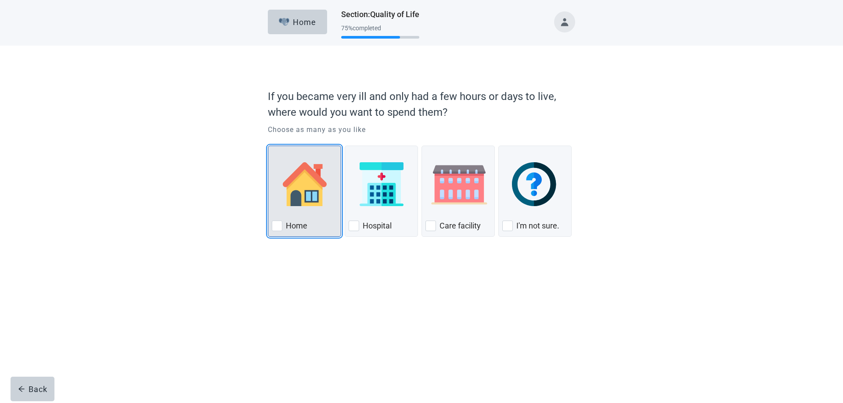
click at [280, 229] on div "Home, checkbox, not checked" at bounding box center [277, 226] width 11 height 11
click at [268, 146] on input "Home" at bounding box center [268, 146] width 0 height 0
checkbox input "true"
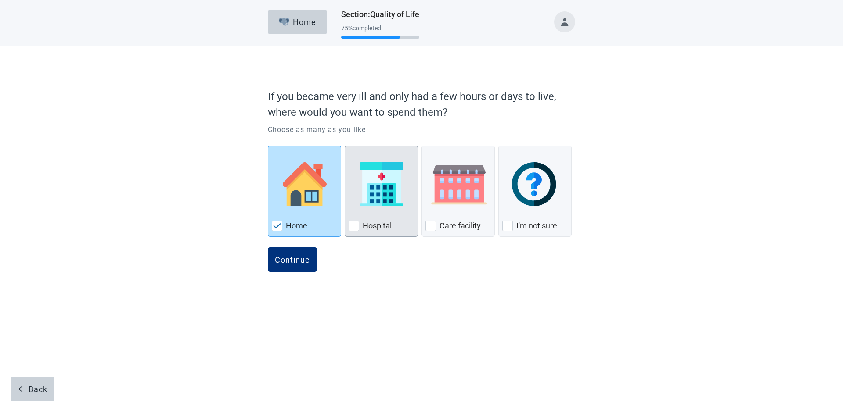
click at [355, 229] on div "Hospital, checkbox, not checked" at bounding box center [353, 226] width 11 height 11
click at [345, 146] on input "Hospital" at bounding box center [345, 146] width 0 height 0
checkbox input "true"
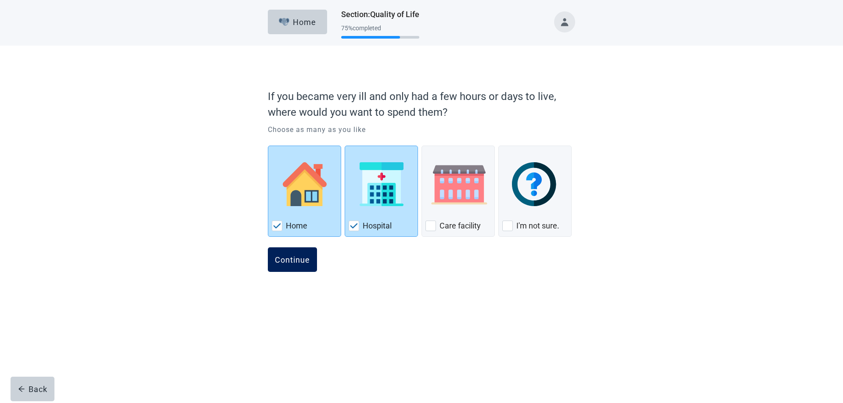
click at [304, 264] on div "Continue" at bounding box center [292, 259] width 35 height 9
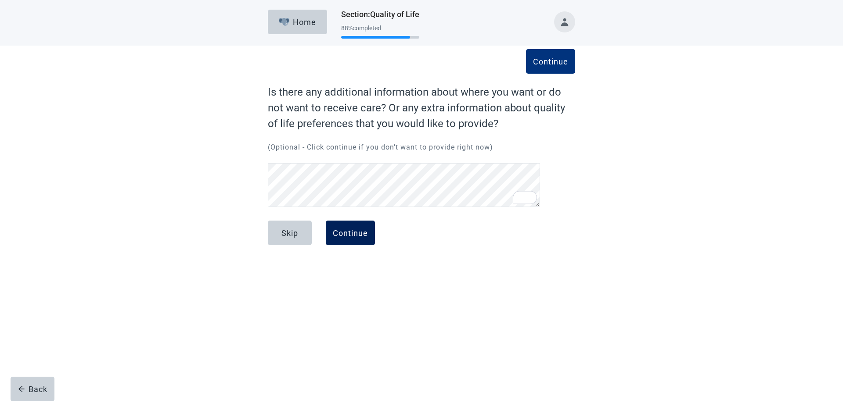
click at [346, 241] on button "Continue" at bounding box center [350, 233] width 49 height 25
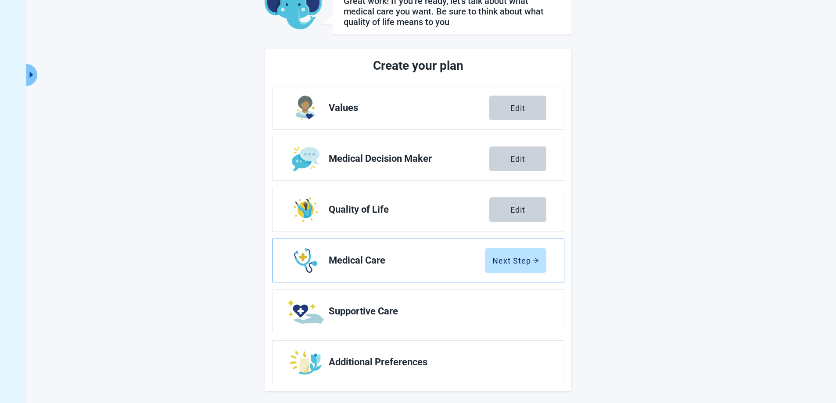
scroll to position [68, 0]
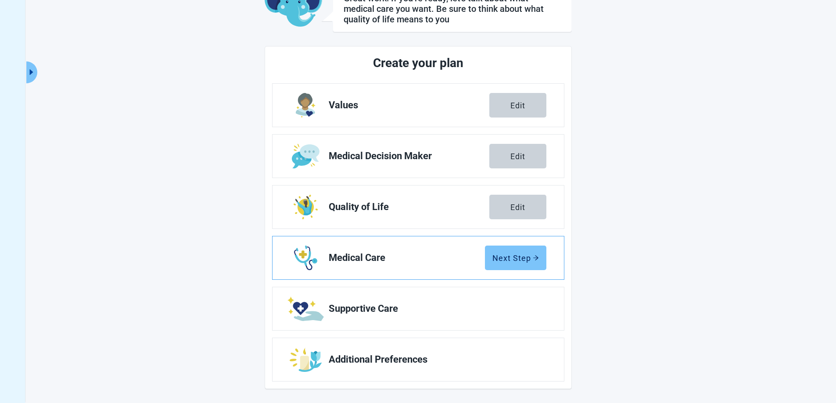
click at [513, 264] on button "Next Step" at bounding box center [515, 258] width 61 height 25
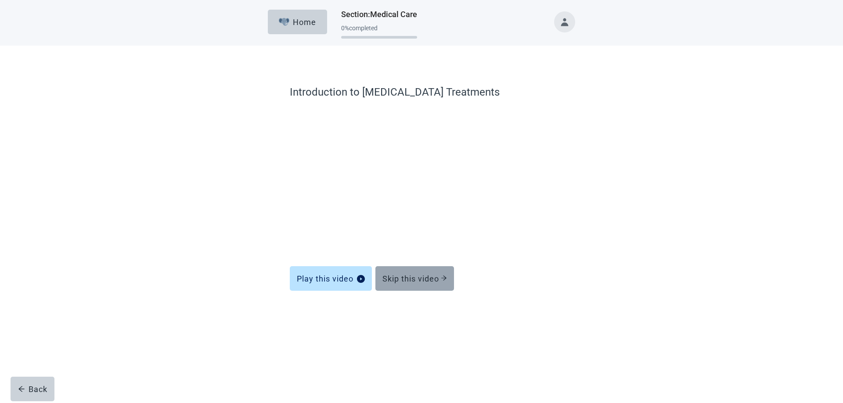
click at [427, 273] on button "Skip this video" at bounding box center [414, 278] width 79 height 25
click at [427, 277] on div "Skip this video" at bounding box center [414, 278] width 65 height 9
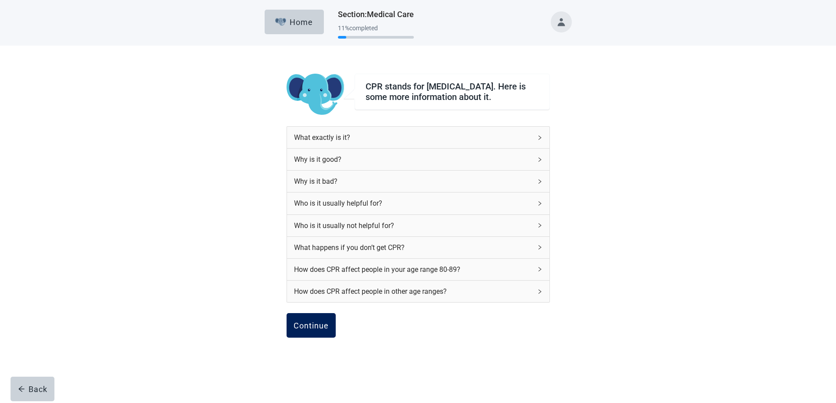
click at [328, 327] on div "Continue" at bounding box center [311, 325] width 35 height 9
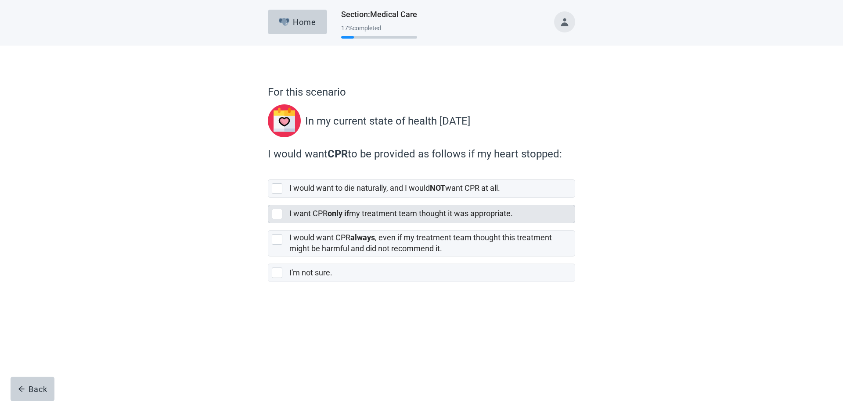
click at [274, 210] on div "[object Object], checkbox, not selected" at bounding box center [277, 214] width 11 height 11
click at [268, 198] on input "I want CPR only if my treatment team thought it was appropriate." at bounding box center [268, 198] width 0 height 0
checkbox input "true"
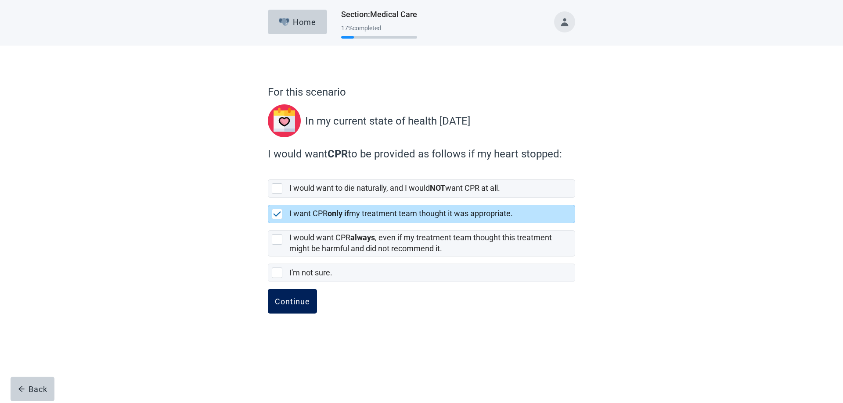
click at [299, 297] on div "Continue" at bounding box center [292, 301] width 35 height 9
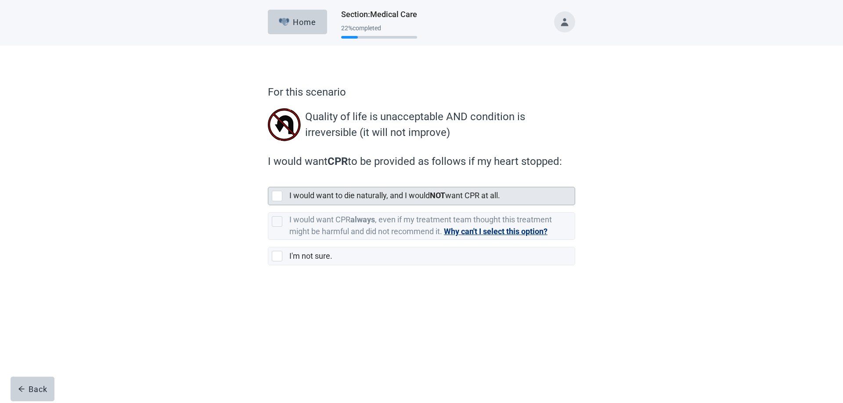
click at [273, 198] on div "[object Object], checkbox, not selected" at bounding box center [277, 196] width 11 height 11
click at [268, 180] on input "I would want to die naturally, and I would NOT want CPR at all." at bounding box center [268, 180] width 0 height 0
checkbox input "true"
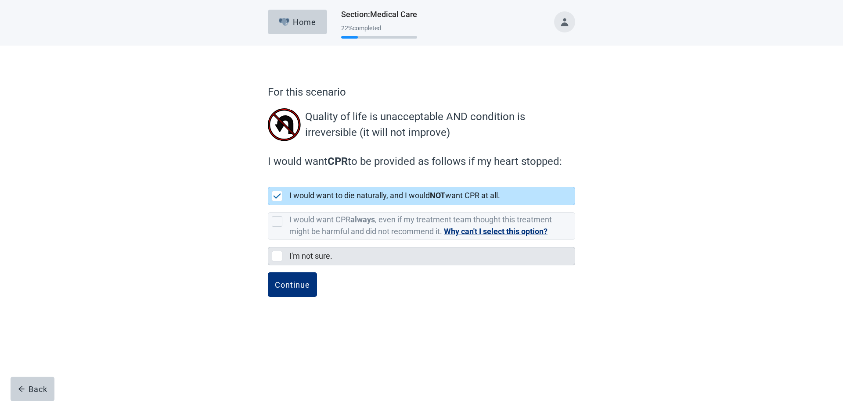
click at [280, 252] on div "I'm not sure., checkbox, not selected" at bounding box center [277, 256] width 11 height 11
click at [268, 241] on input "I'm not sure." at bounding box center [268, 240] width 0 height 0
checkbox input "true"
checkbox input "false"
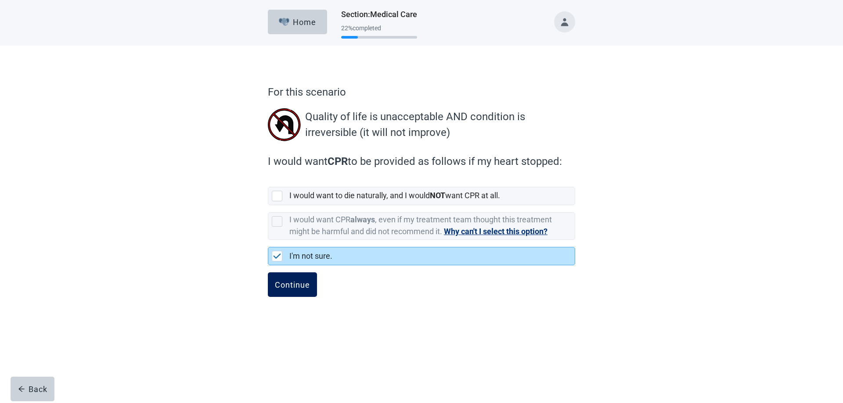
click at [304, 287] on div "Continue" at bounding box center [292, 284] width 35 height 9
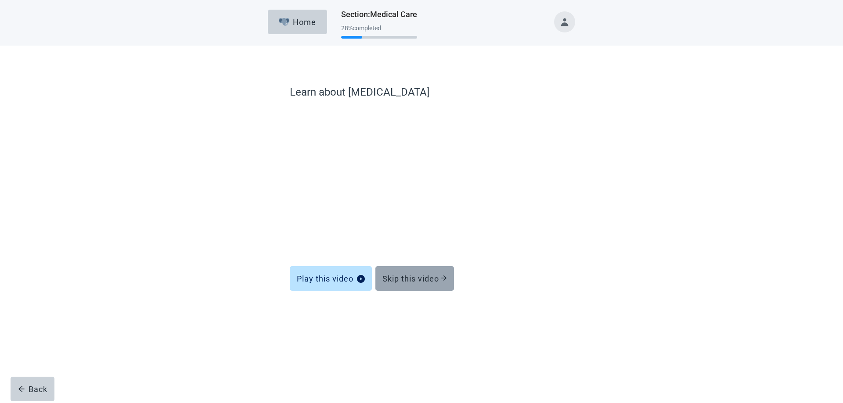
click at [400, 286] on button "Skip this video" at bounding box center [414, 278] width 79 height 25
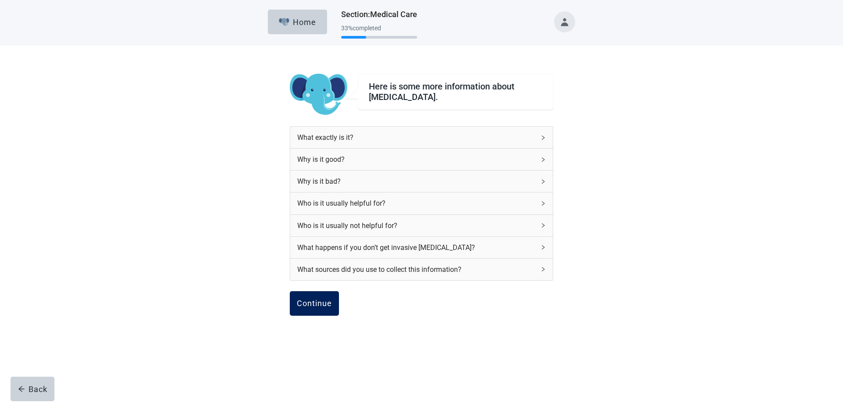
click at [327, 304] on div "Continue" at bounding box center [314, 303] width 35 height 9
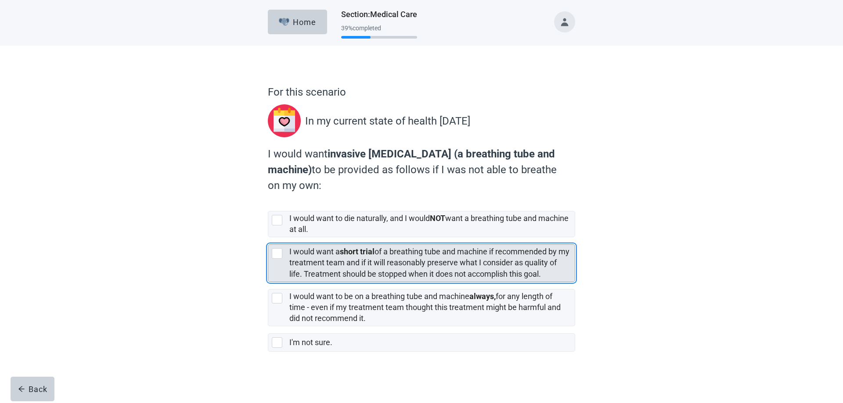
click at [278, 252] on div "[object Object], checkbox, not selected" at bounding box center [277, 253] width 11 height 11
click at [268, 238] on input "I would want a short trial of a breathing tube and machine if recommended by my…" at bounding box center [268, 237] width 0 height 0
checkbox input "true"
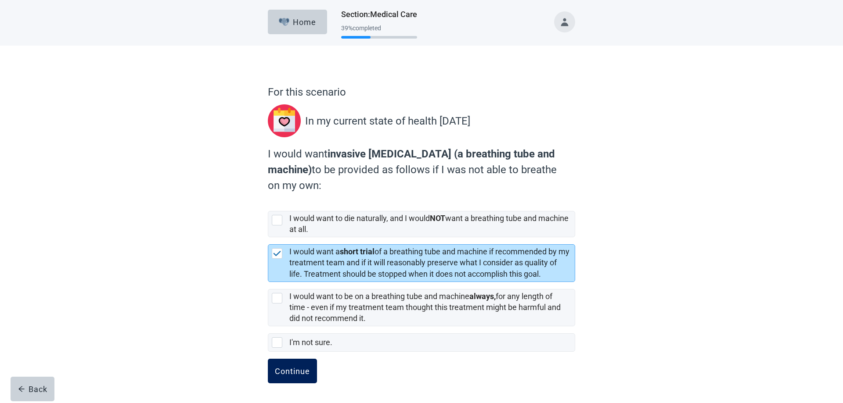
click at [282, 368] on div "Continue" at bounding box center [292, 371] width 35 height 9
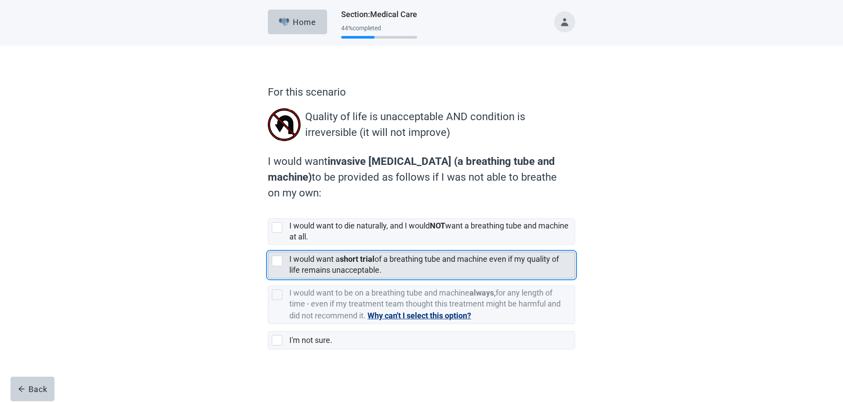
click at [272, 258] on div "[object Object], checkbox, not selected" at bounding box center [277, 261] width 11 height 11
click at [268, 245] on input "I would want a short trial of a breathing tube and machine even if my quality o…" at bounding box center [268, 245] width 0 height 0
checkbox input "true"
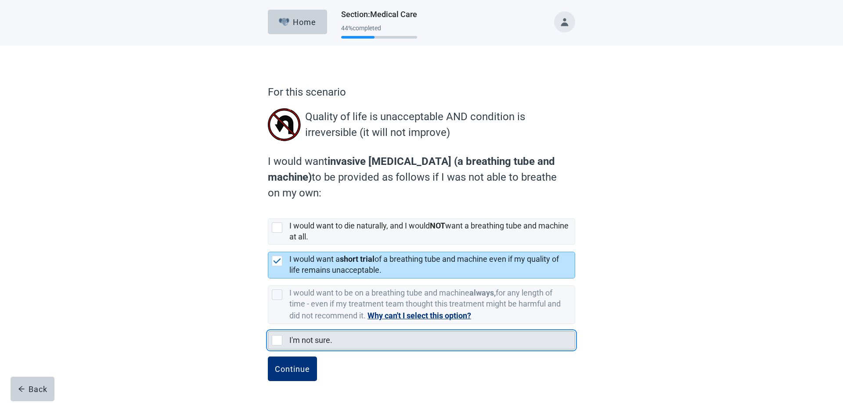
click at [275, 337] on div "I'm not sure., checkbox, not selected" at bounding box center [277, 340] width 11 height 11
click at [268, 325] on input "I'm not sure." at bounding box center [268, 324] width 0 height 0
checkbox input "true"
checkbox input "false"
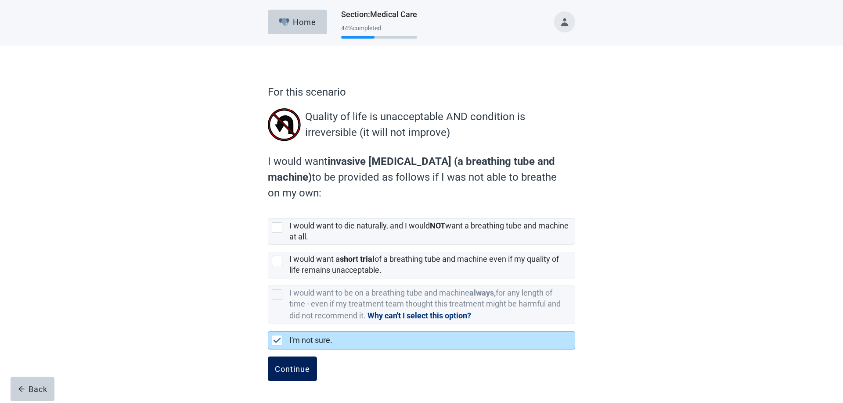
click at [286, 369] on div "Continue" at bounding box center [292, 369] width 35 height 9
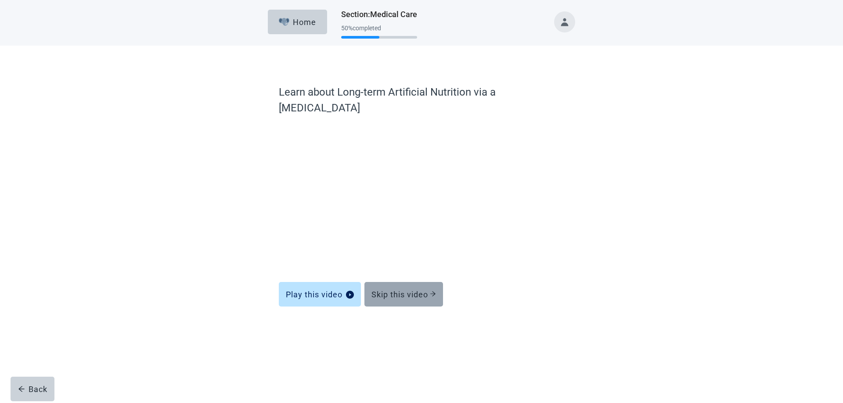
click at [413, 290] on div "Skip this video" at bounding box center [403, 294] width 65 height 9
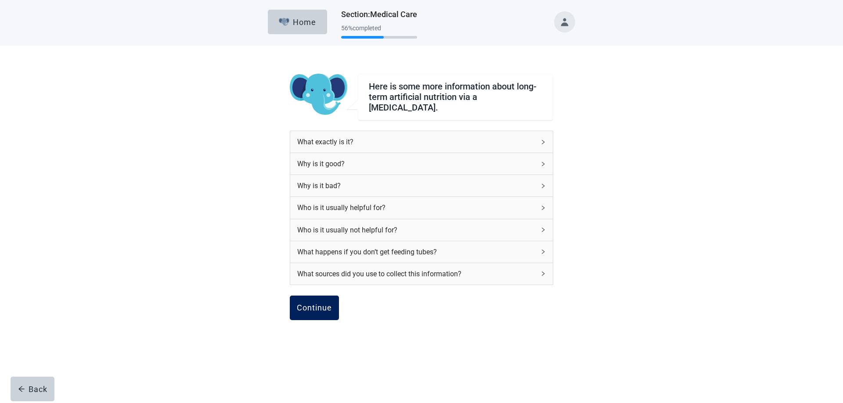
click at [313, 304] on div "Continue" at bounding box center [314, 308] width 35 height 9
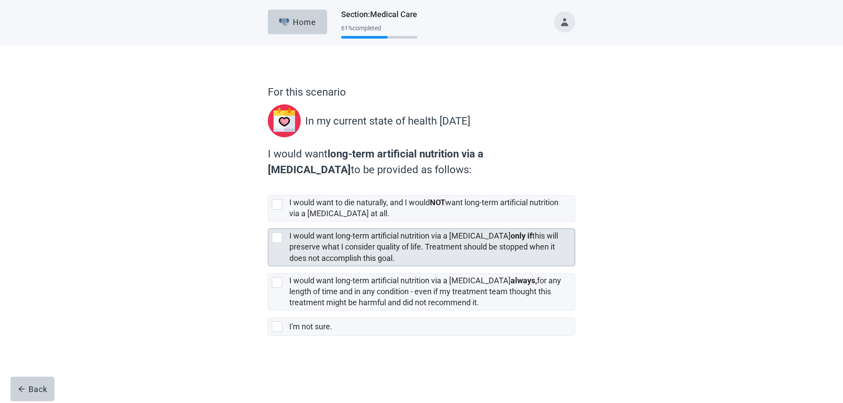
click at [278, 240] on div "[object Object], checkbox, not selected" at bounding box center [277, 238] width 11 height 11
click at [268, 222] on input "I would want long-term artificial nutrition via a [MEDICAL_DATA] only if this w…" at bounding box center [268, 222] width 0 height 0
checkbox input "true"
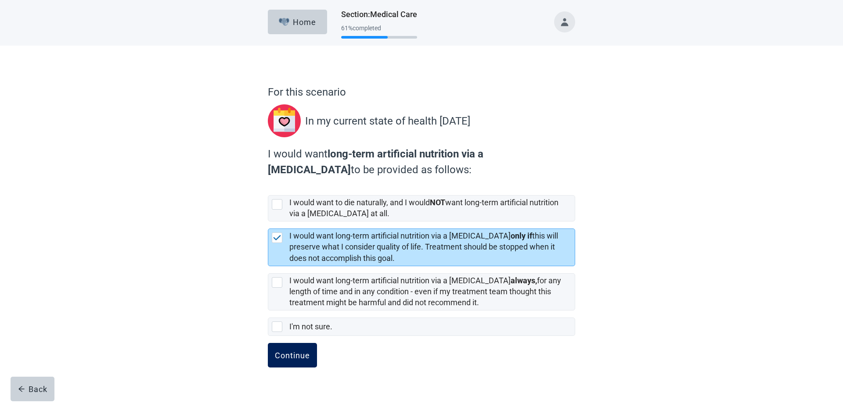
click at [298, 359] on div "Continue" at bounding box center [292, 355] width 35 height 9
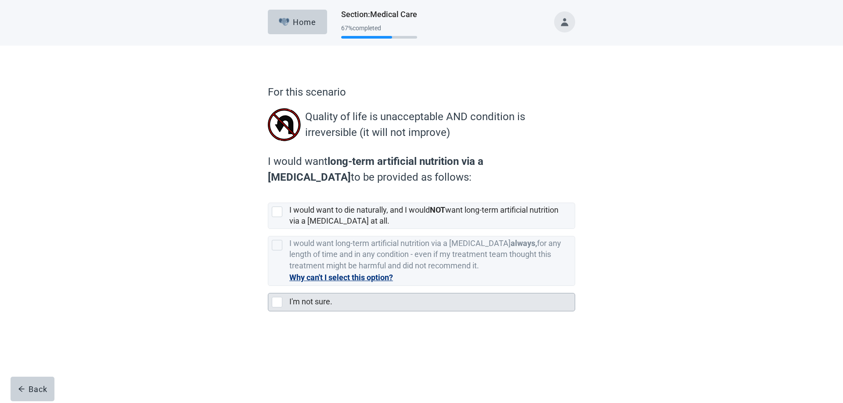
click at [278, 304] on div "I'm not sure., checkbox, not selected" at bounding box center [277, 302] width 11 height 11
click at [268, 287] on input "I'm not sure." at bounding box center [268, 286] width 0 height 0
checkbox input "true"
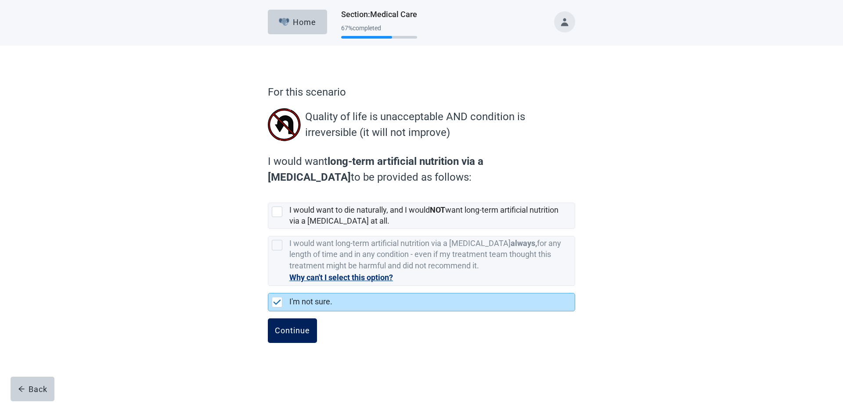
click at [285, 338] on button "Continue" at bounding box center [292, 331] width 49 height 25
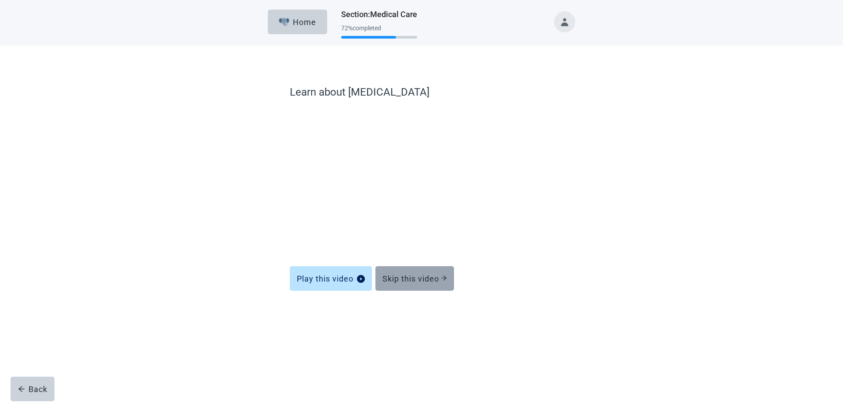
click at [396, 280] on div "Skip this video" at bounding box center [414, 278] width 65 height 9
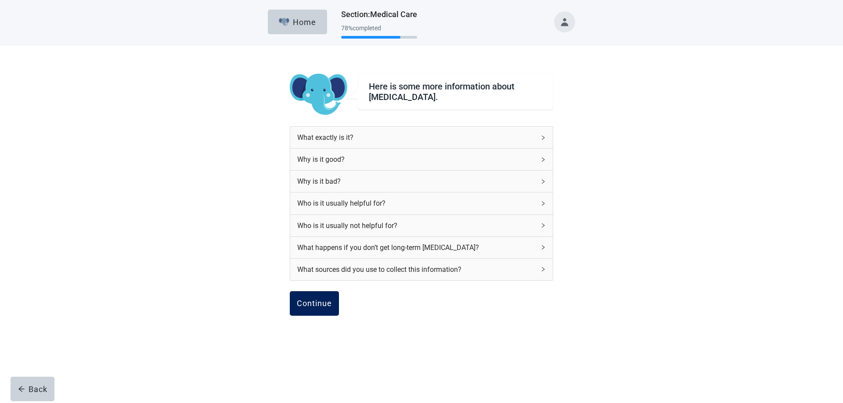
click at [316, 303] on div "Continue" at bounding box center [314, 303] width 35 height 9
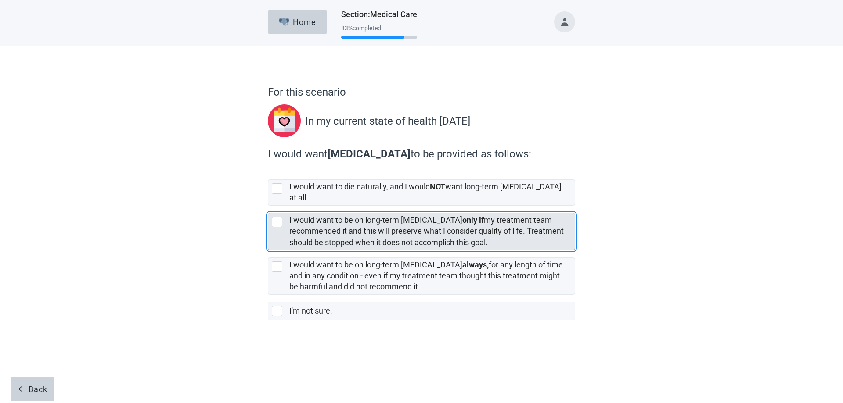
click at [278, 218] on div "[object Object], checkbox, not selected" at bounding box center [277, 222] width 11 height 11
click at [268, 206] on input "I would want to be on long-term [MEDICAL_DATA] only if my treatment team recomm…" at bounding box center [268, 206] width 0 height 0
checkbox input "true"
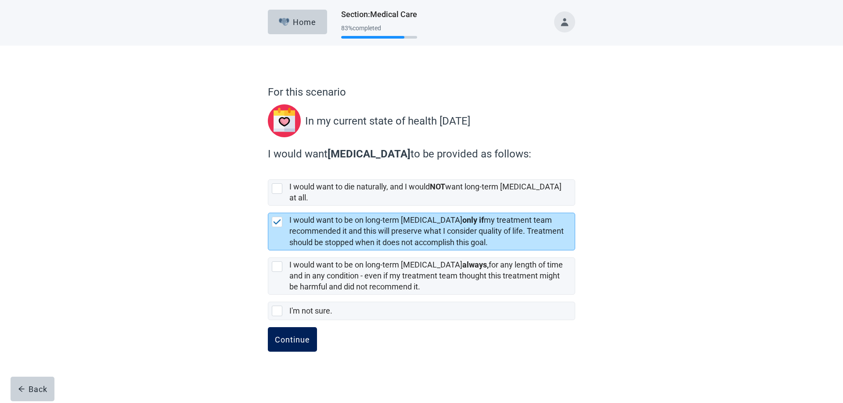
click at [307, 335] on div "Continue" at bounding box center [292, 339] width 35 height 9
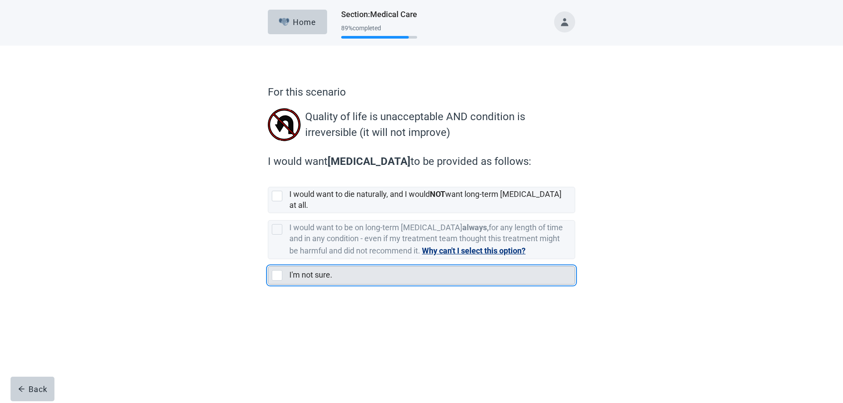
click at [272, 270] on div "I'm not sure., checkbox, not selected" at bounding box center [277, 275] width 11 height 11
click at [268, 260] on input "I'm not sure." at bounding box center [268, 259] width 0 height 0
checkbox input "true"
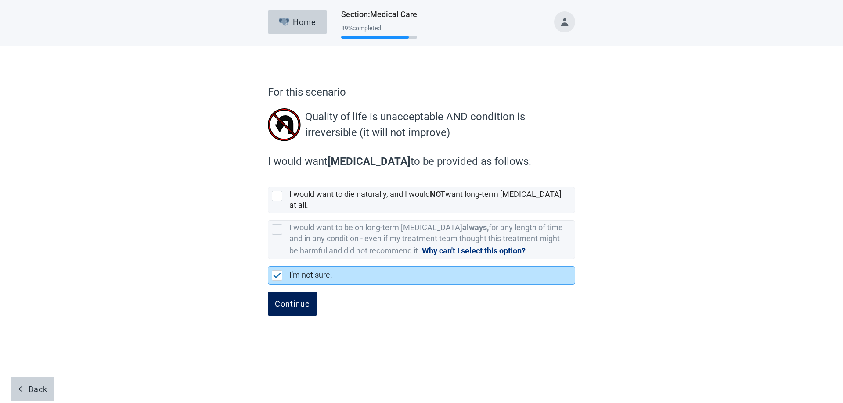
click at [309, 300] on div "Continue" at bounding box center [292, 304] width 35 height 9
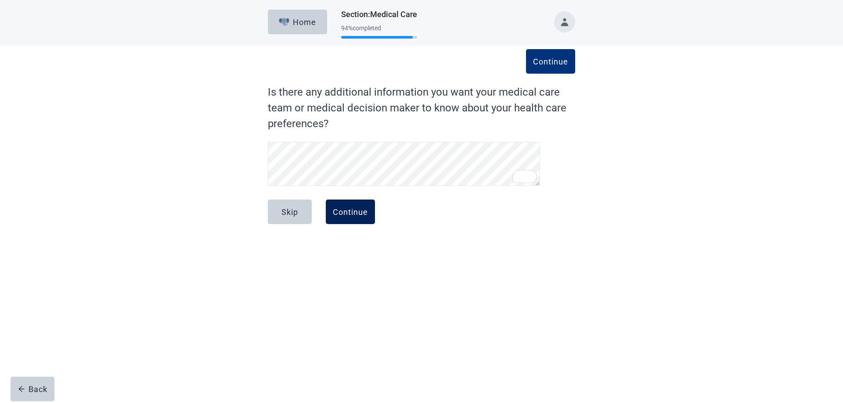
click at [366, 215] on div "Continue" at bounding box center [350, 212] width 35 height 9
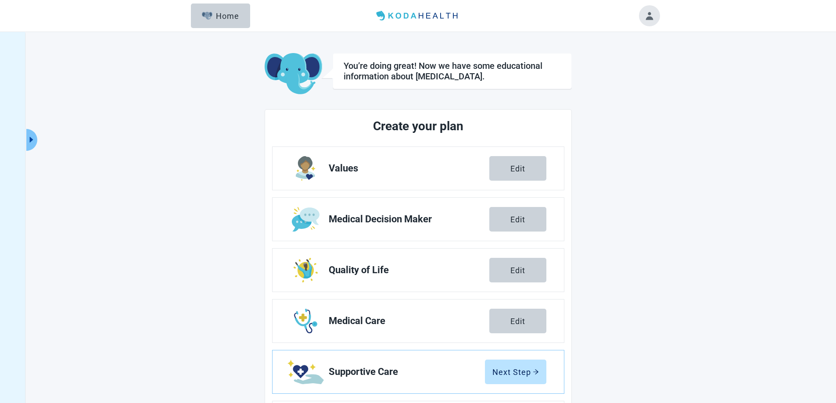
scroll to position [63, 0]
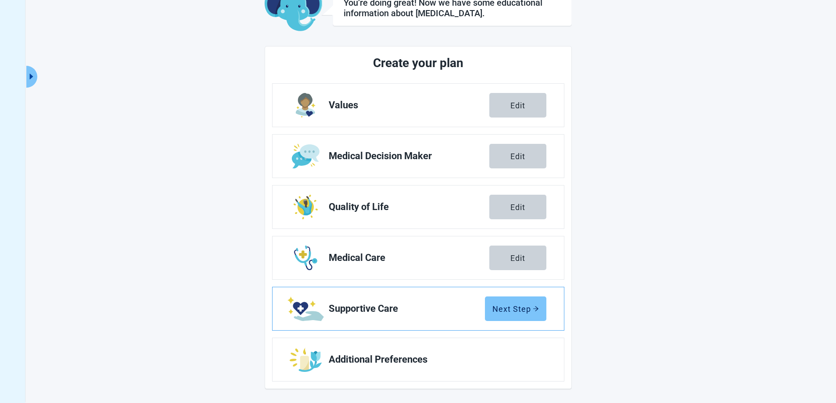
click at [516, 310] on div "Next Step" at bounding box center [515, 309] width 47 height 9
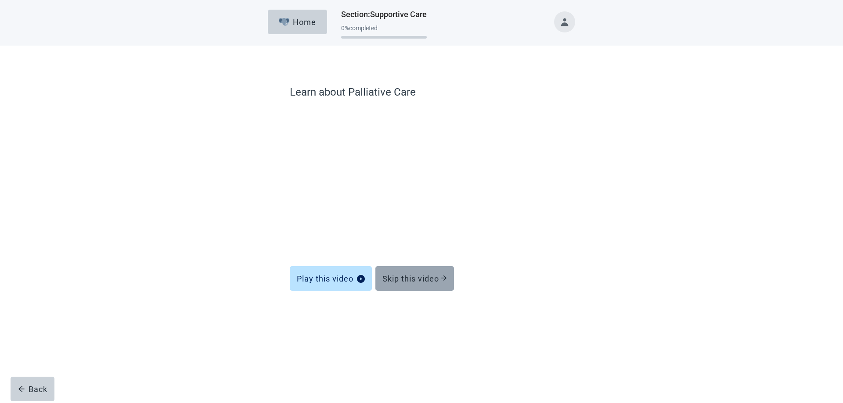
click at [408, 282] on div "Skip this video" at bounding box center [414, 278] width 65 height 9
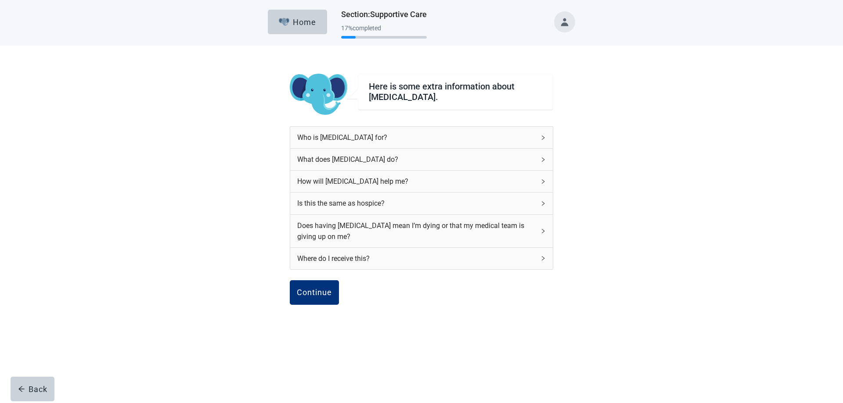
click at [358, 138] on div "Who is [MEDICAL_DATA] for?" at bounding box center [416, 137] width 238 height 11
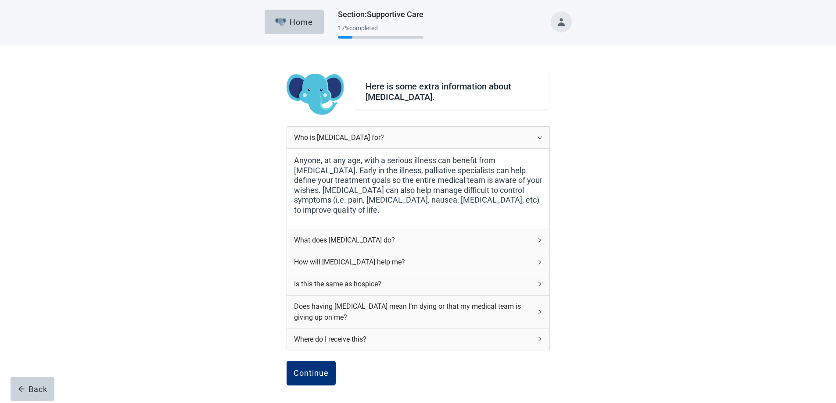
click at [408, 244] on div "What does [MEDICAL_DATA] do?" at bounding box center [413, 240] width 238 height 11
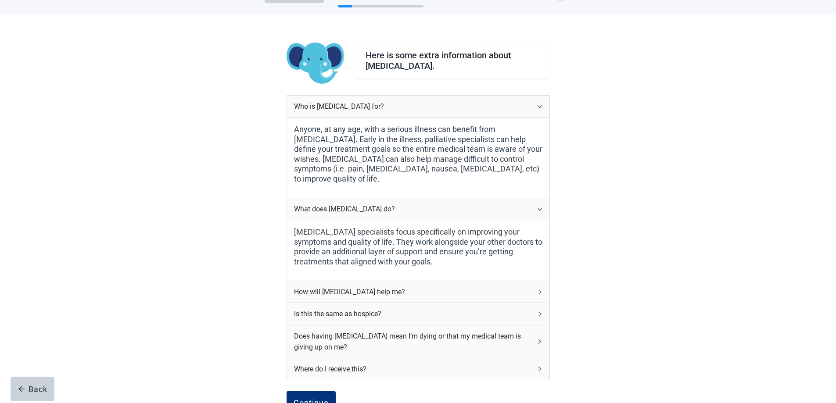
scroll to position [88, 0]
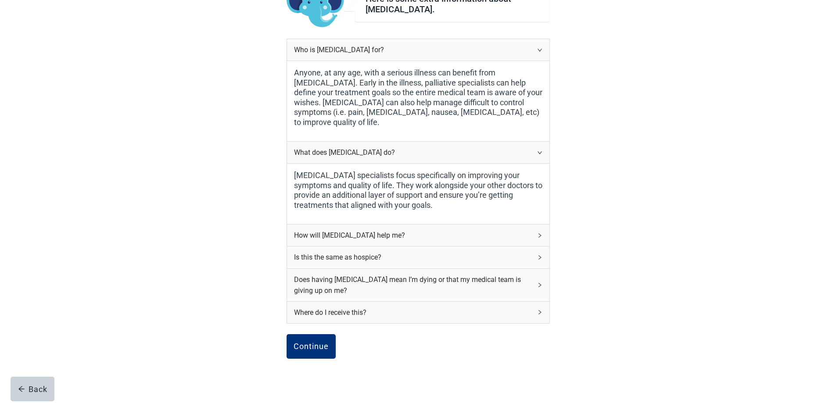
click at [420, 233] on div "How will [MEDICAL_DATA] help me?" at bounding box center [413, 235] width 238 height 11
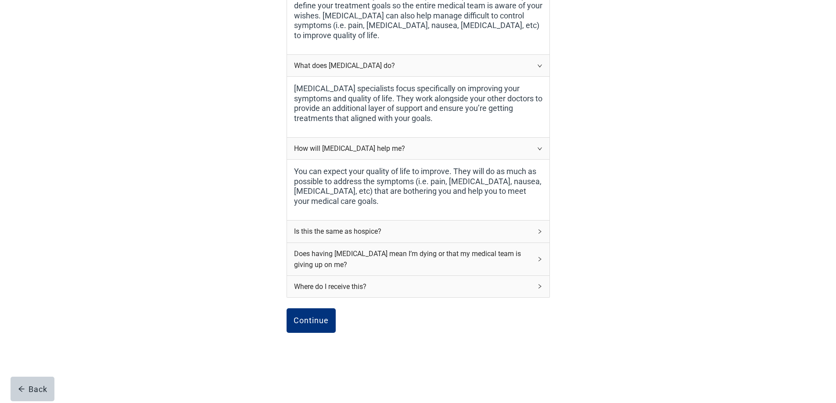
scroll to position [176, 0]
click at [313, 323] on div "Continue" at bounding box center [311, 320] width 35 height 9
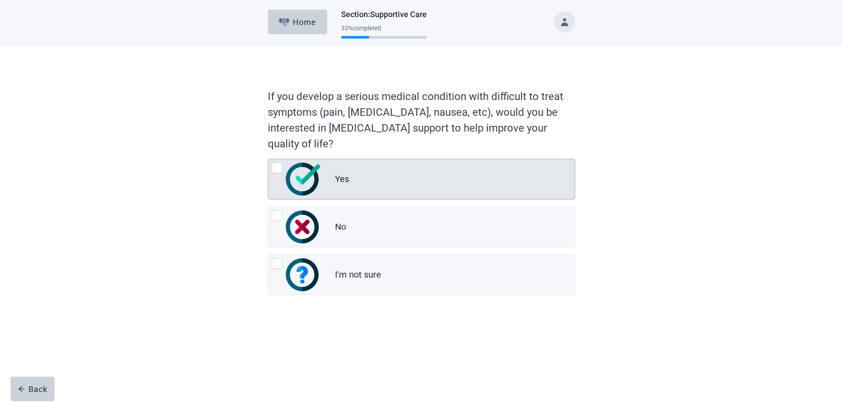
click at [281, 165] on div "Yes, radio button, not checked" at bounding box center [277, 168] width 11 height 11
click at [268, 159] on input "Yes" at bounding box center [268, 159] width 0 height 0
radio input "true"
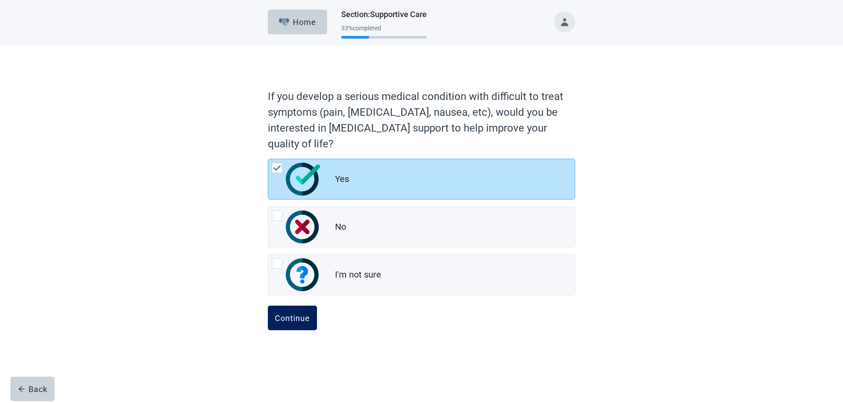
click at [288, 324] on button "Continue" at bounding box center [292, 318] width 49 height 25
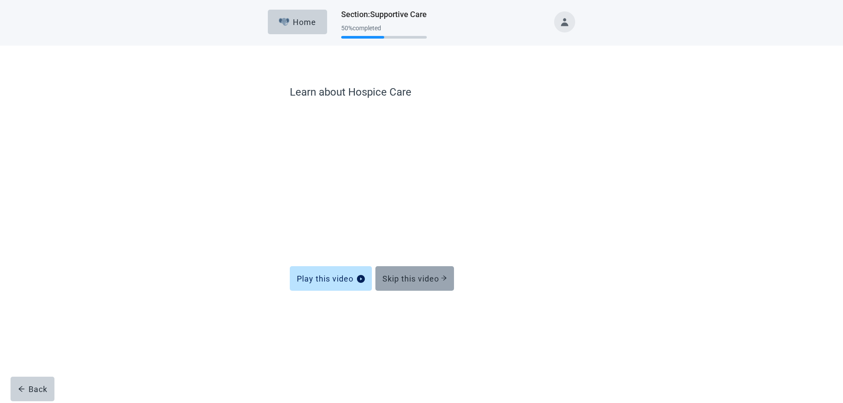
click at [397, 281] on div "Skip this video" at bounding box center [414, 278] width 65 height 9
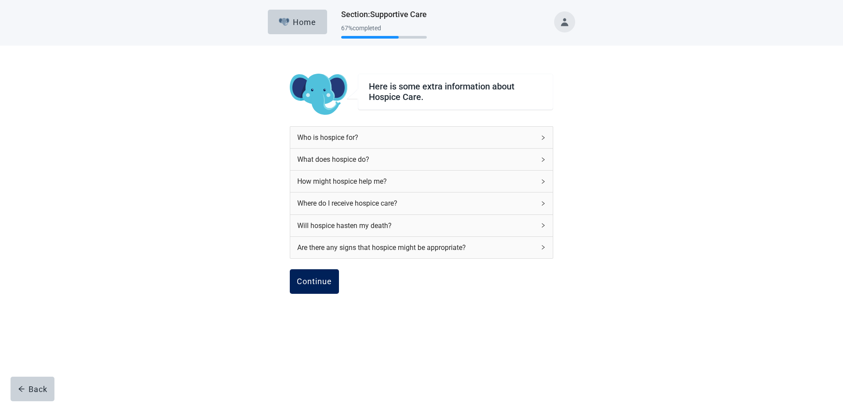
drag, startPoint x: 342, startPoint y: 279, endPoint x: 314, endPoint y: 280, distance: 27.7
click at [338, 279] on div "Continue" at bounding box center [421, 291] width 263 height 44
click at [314, 280] on div "Continue" at bounding box center [314, 281] width 35 height 9
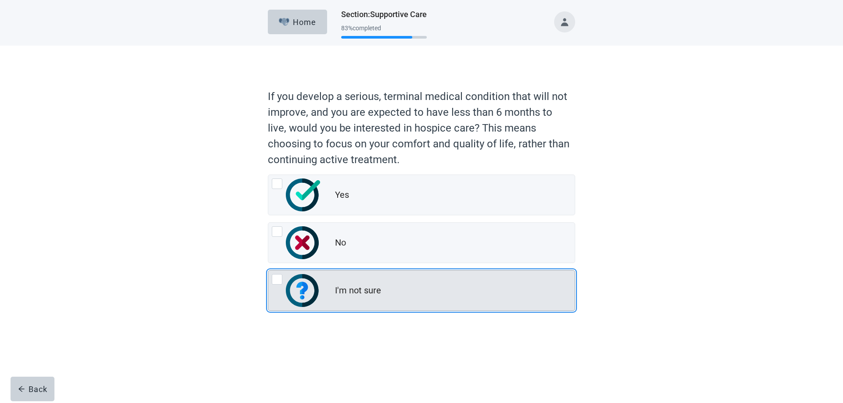
click at [279, 281] on div "I'm not sure, radio button, not checked" at bounding box center [277, 279] width 11 height 11
click at [268, 271] on input "I'm not sure" at bounding box center [268, 270] width 0 height 0
radio input "true"
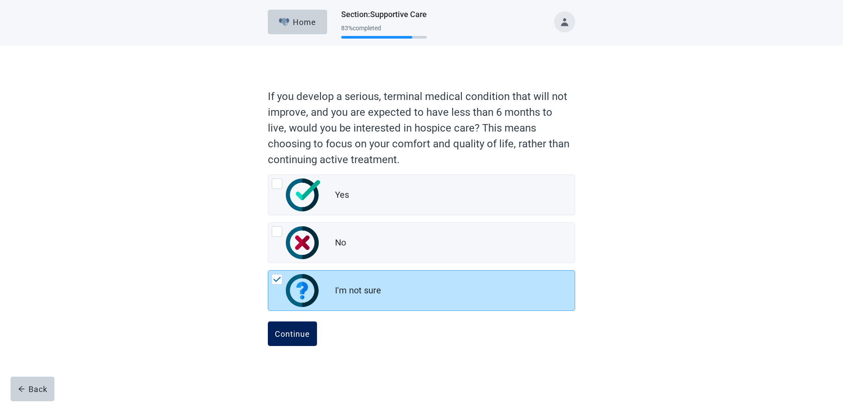
click at [300, 332] on div "Continue" at bounding box center [292, 334] width 35 height 9
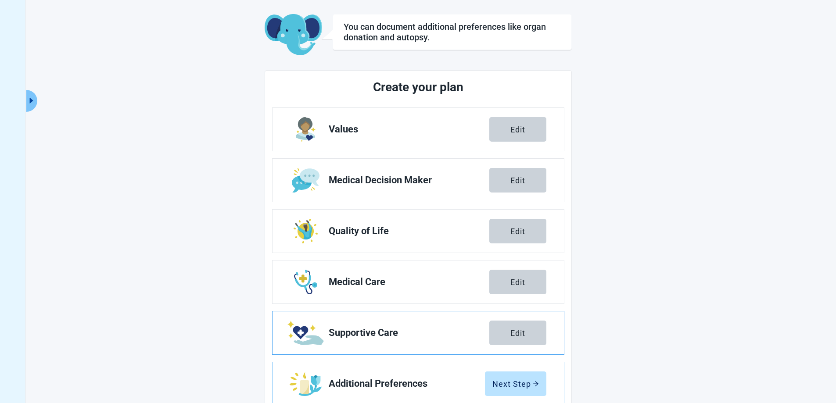
scroll to position [63, 0]
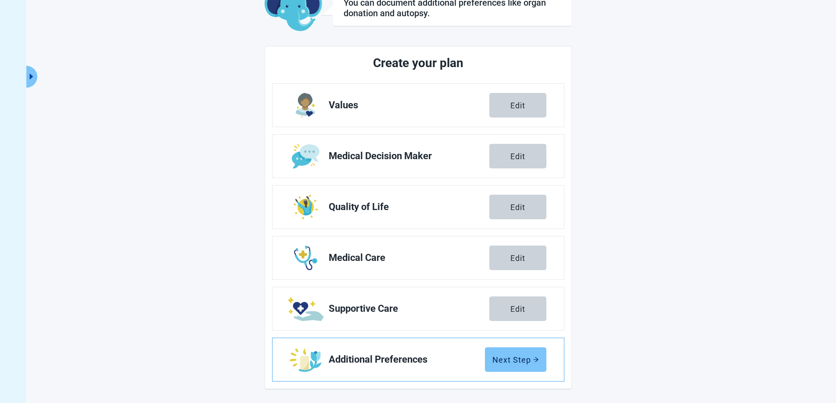
click at [515, 353] on button "Next Step" at bounding box center [515, 360] width 61 height 25
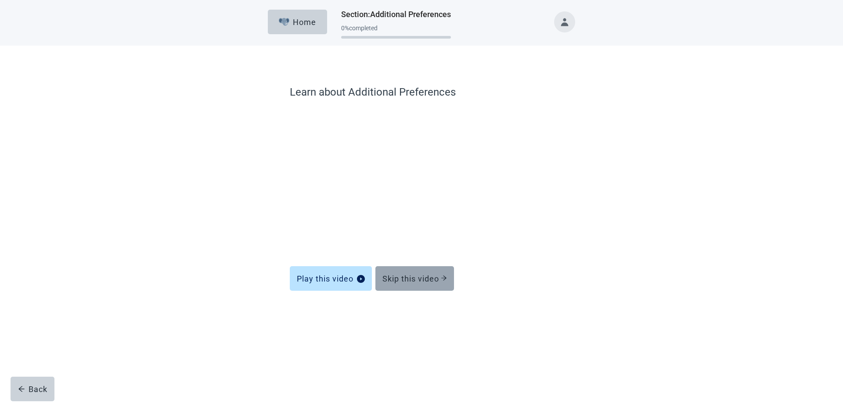
click at [417, 282] on div "Skip this video" at bounding box center [414, 278] width 65 height 9
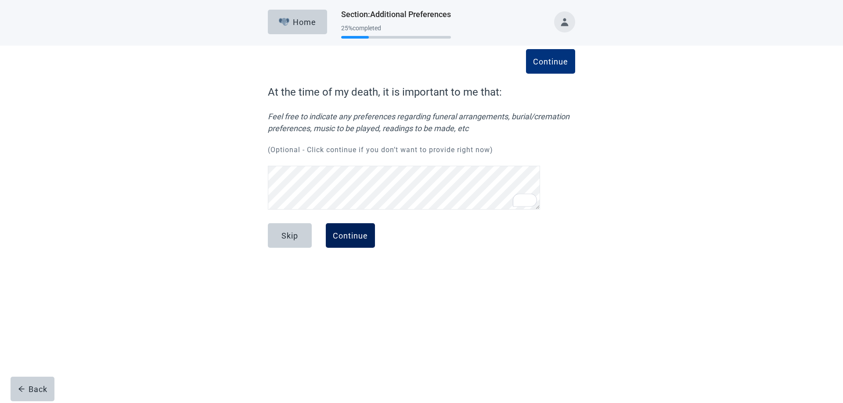
click at [363, 238] on div "Continue" at bounding box center [350, 235] width 35 height 9
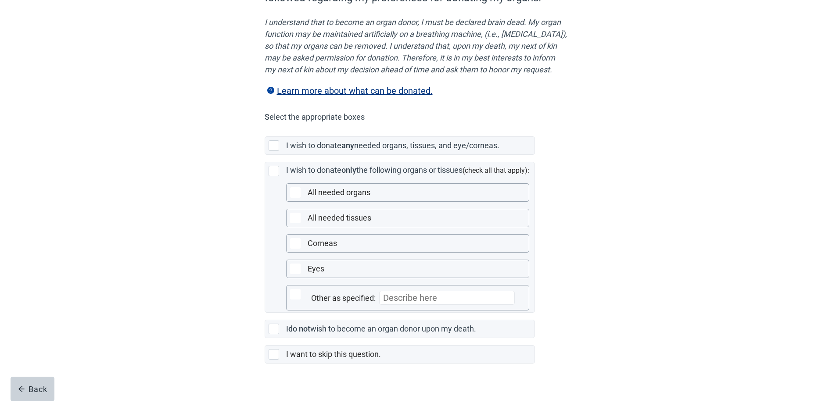
scroll to position [132, 0]
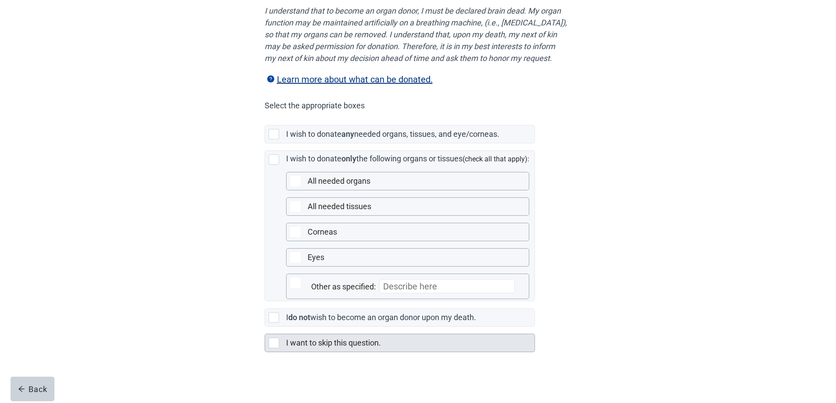
click at [273, 348] on div "Main content" at bounding box center [274, 343] width 11 height 11
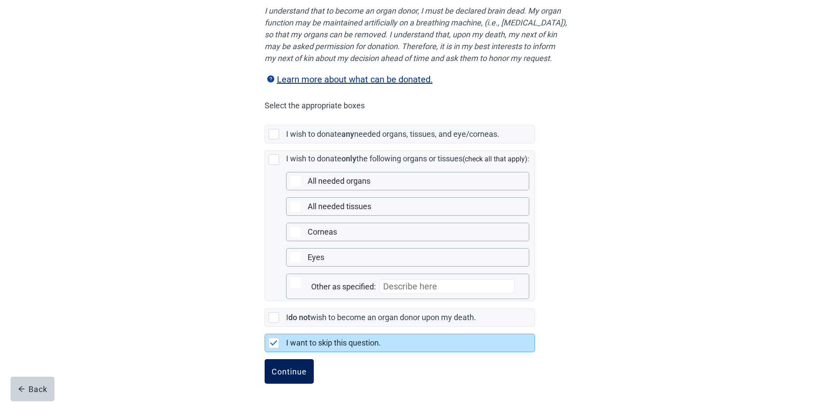
scroll to position [138, 0]
click at [296, 370] on div "Continue" at bounding box center [289, 371] width 35 height 9
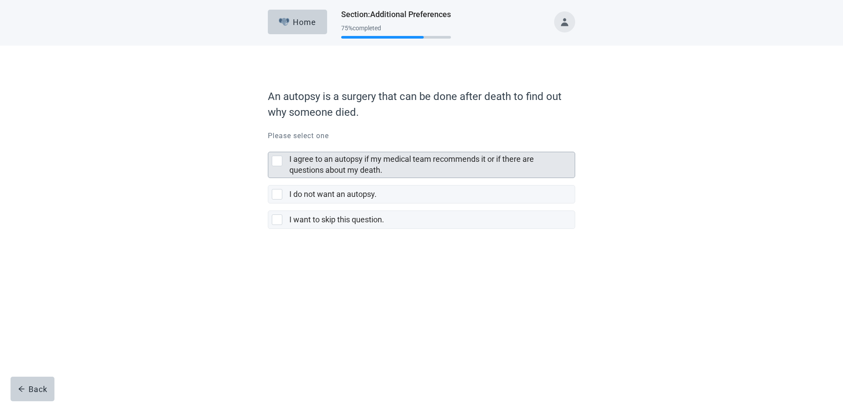
click at [273, 155] on div "I agree to an autopsy if my medical team recommends it or if there are question…" at bounding box center [421, 164] width 306 height 25
click at [268, 145] on input "I agree to an autopsy if my medical team recommends it or if there are question…" at bounding box center [268, 145] width 0 height 0
checkbox input "true"
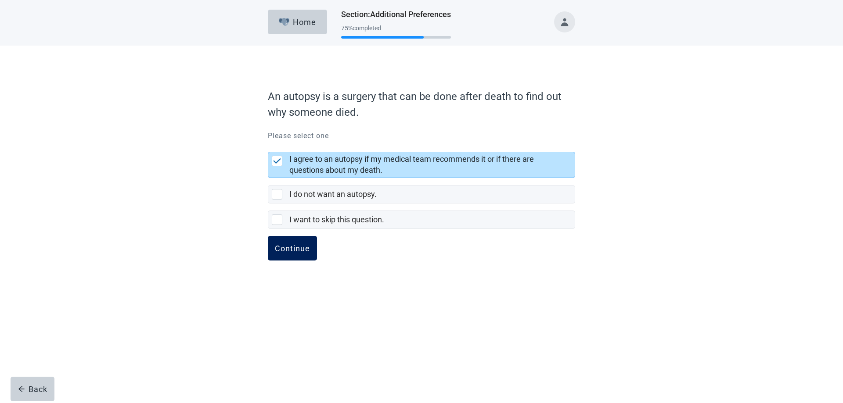
click at [313, 250] on button "Continue" at bounding box center [292, 248] width 49 height 25
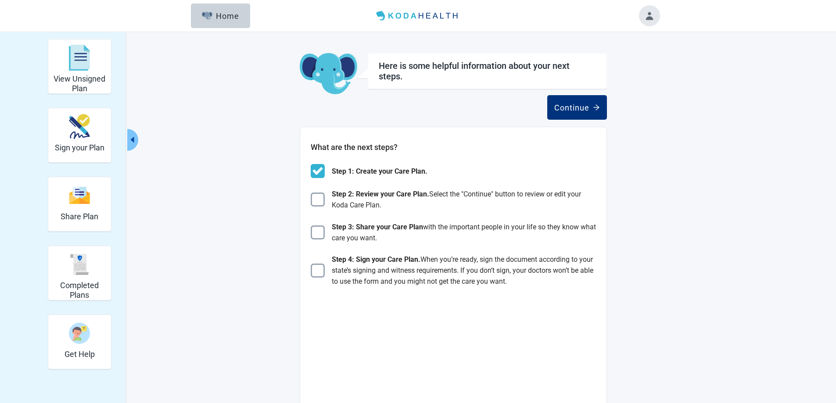
drag, startPoint x: 625, startPoint y: 198, endPoint x: 634, endPoint y: 164, distance: 34.8
click at [634, 164] on main "Here is some helpful information about your next steps. Continue What are the n…" at bounding box center [453, 360] width 413 height 614
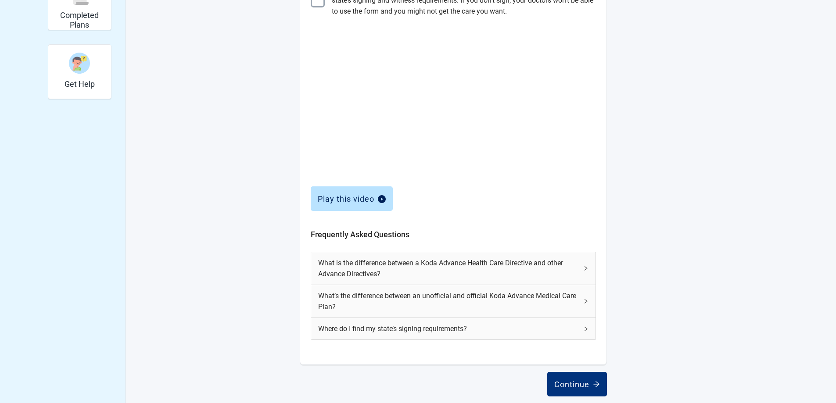
scroll to position [278, 0]
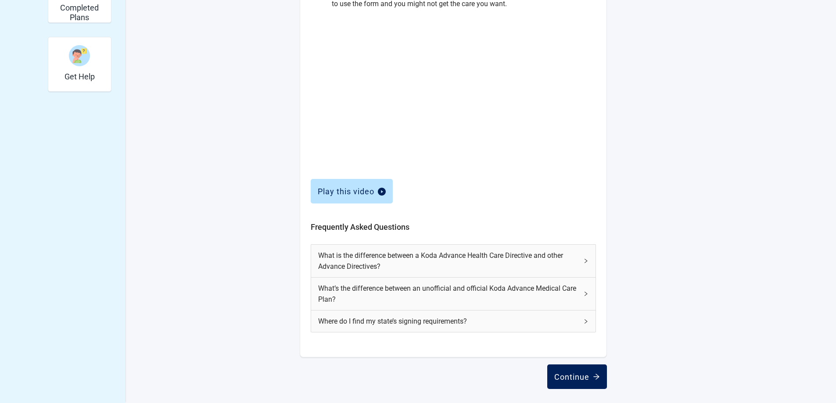
click at [589, 377] on div "Continue" at bounding box center [577, 377] width 46 height 9
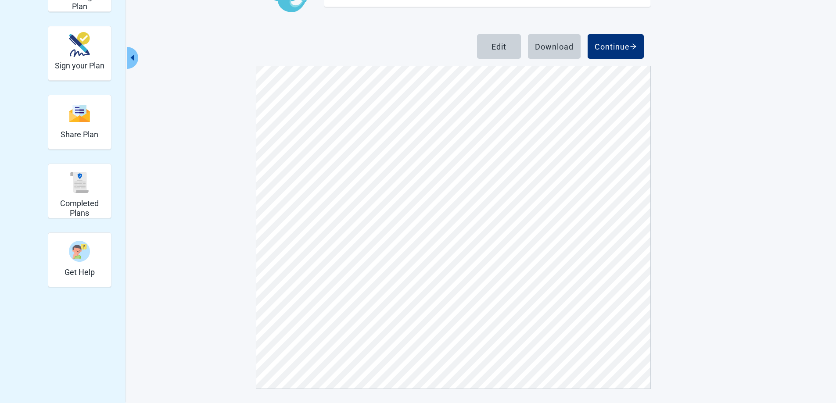
scroll to position [3735, 0]
click at [650, 194] on div "Main content" at bounding box center [453, 227] width 395 height 323
click at [629, 49] on div "Continue" at bounding box center [616, 46] width 42 height 9
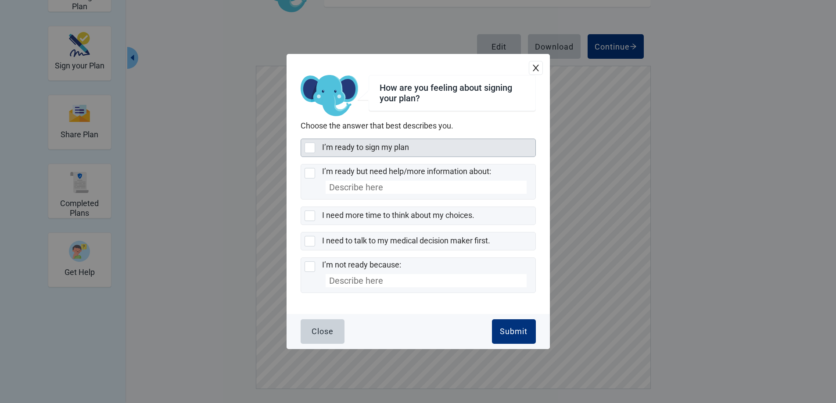
click at [340, 152] on label "I’m ready to sign my plan" at bounding box center [365, 147] width 87 height 9
checkbox input "true"
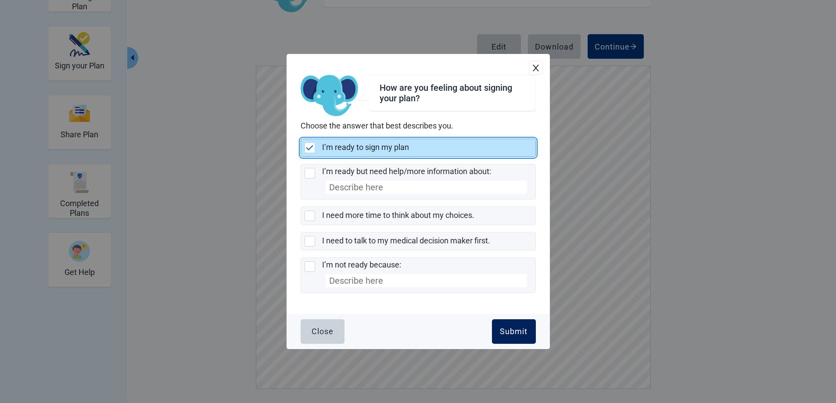
click at [507, 342] on button "Submit" at bounding box center [514, 332] width 44 height 25
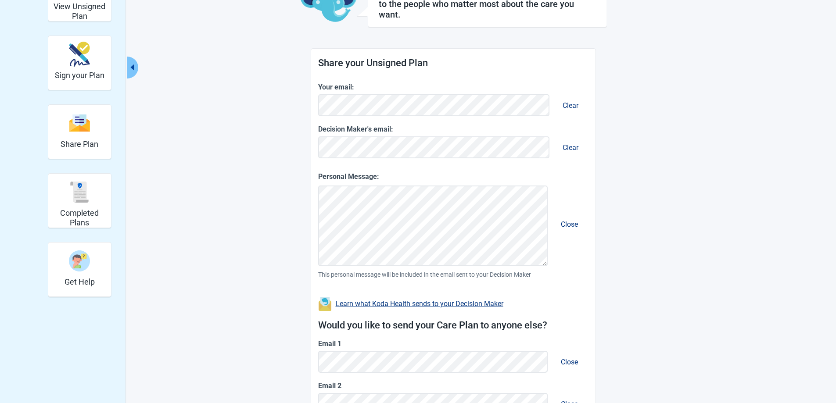
scroll to position [88, 0]
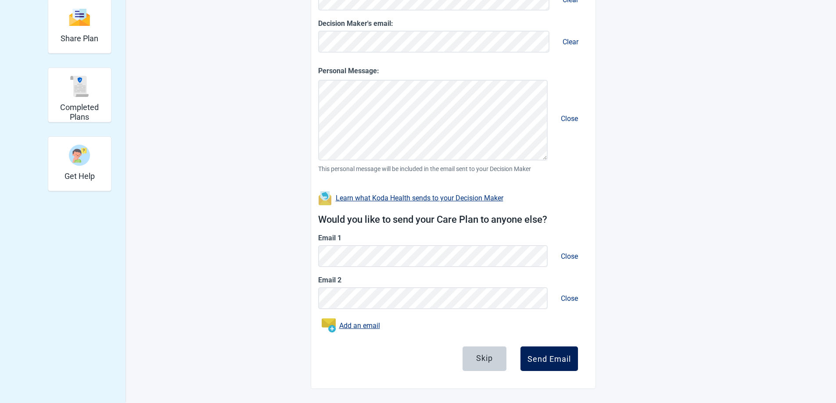
click at [558, 358] on div "Send Email" at bounding box center [549, 359] width 43 height 9
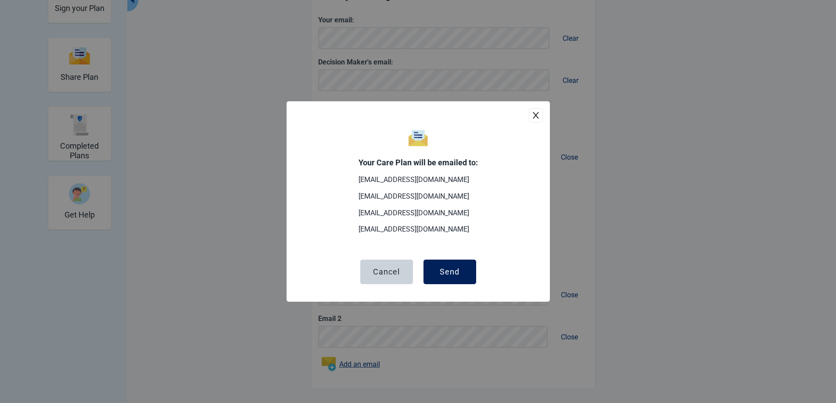
click at [460, 280] on button "Send" at bounding box center [450, 272] width 53 height 25
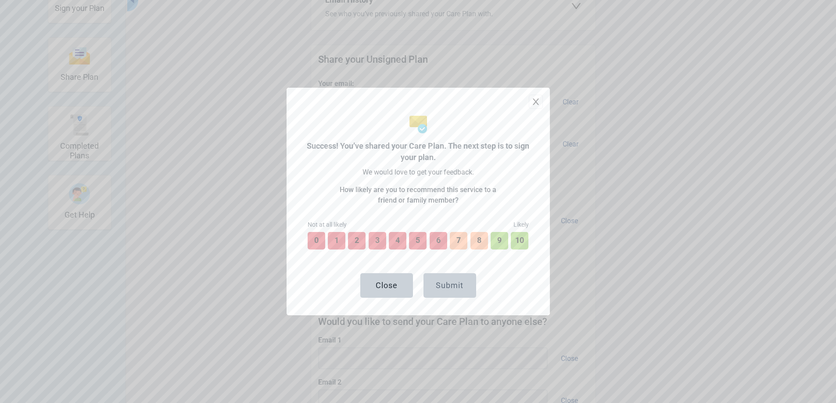
scroll to position [203, 0]
click at [529, 104] on button "close" at bounding box center [536, 102] width 14 height 14
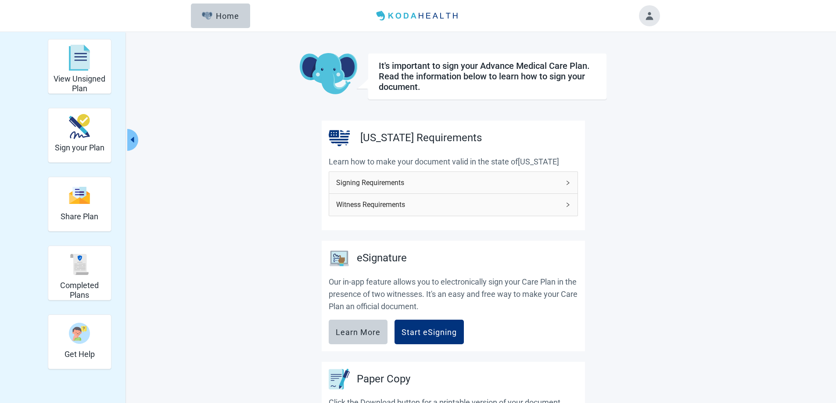
click at [429, 205] on span "Witness Requirements" at bounding box center [448, 204] width 224 height 11
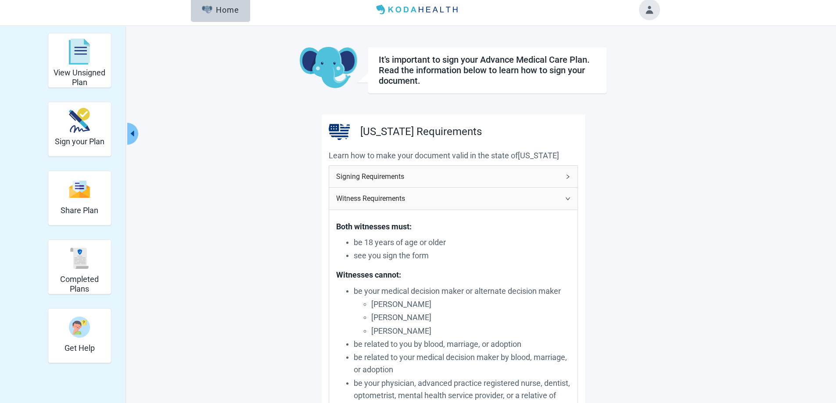
scroll to position [88, 0]
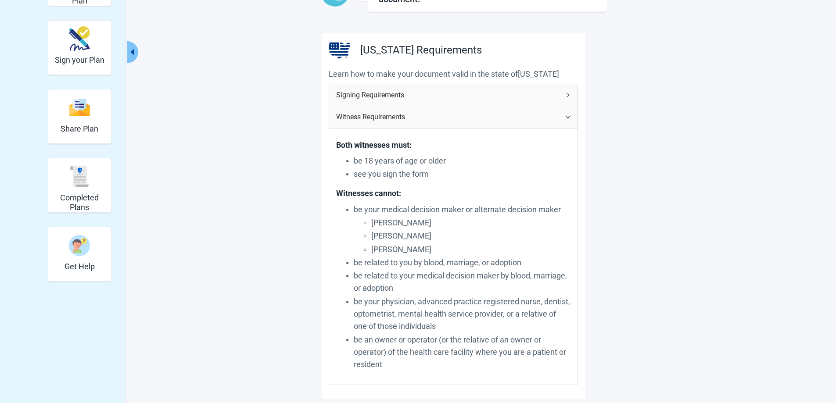
click at [566, 115] on span "right" at bounding box center [567, 117] width 5 height 5
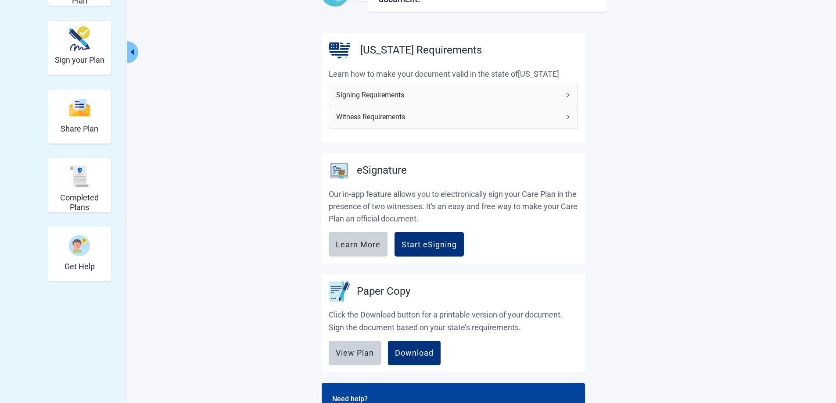
click at [569, 96] on icon "right" at bounding box center [567, 95] width 5 height 5
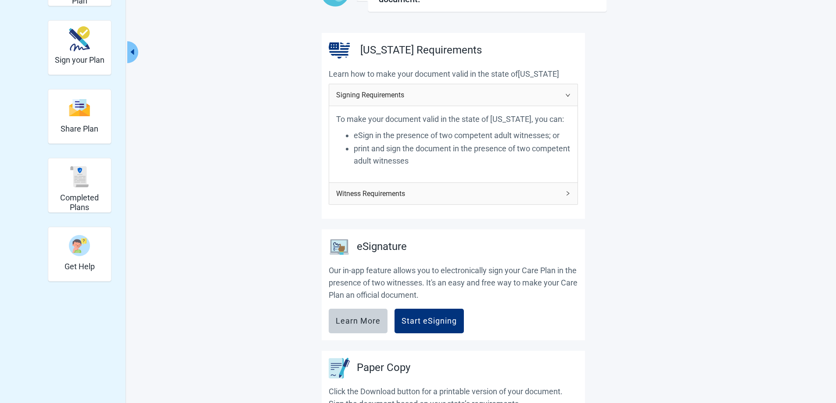
click at [569, 96] on icon "right" at bounding box center [567, 95] width 5 height 5
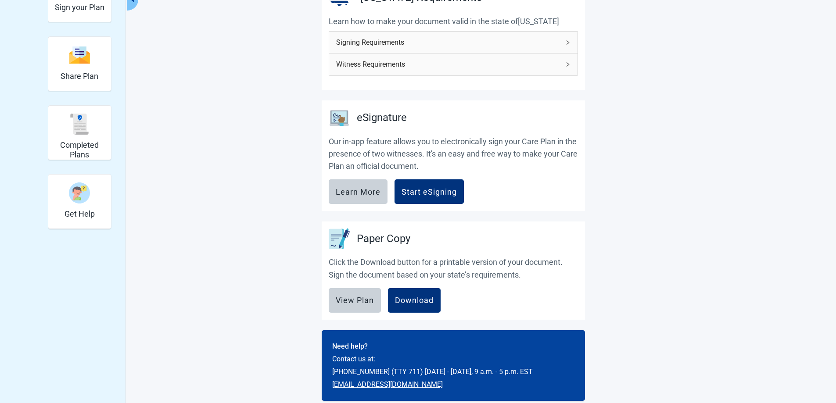
scroll to position [152, 0]
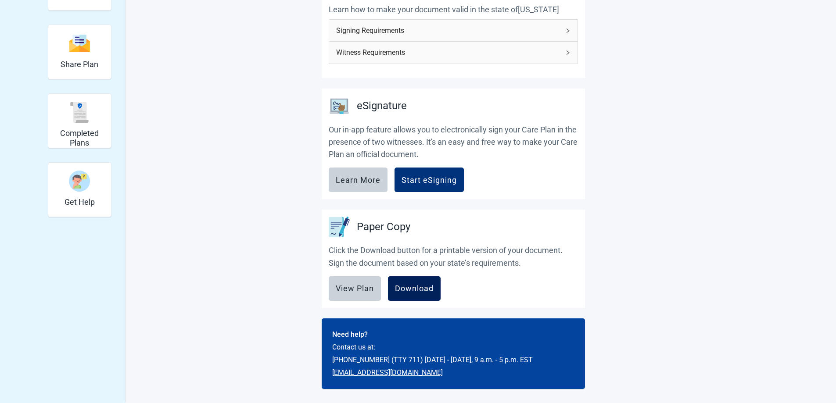
click at [429, 294] on button "Download" at bounding box center [414, 289] width 53 height 25
